Goal: Navigation & Orientation: Find specific page/section

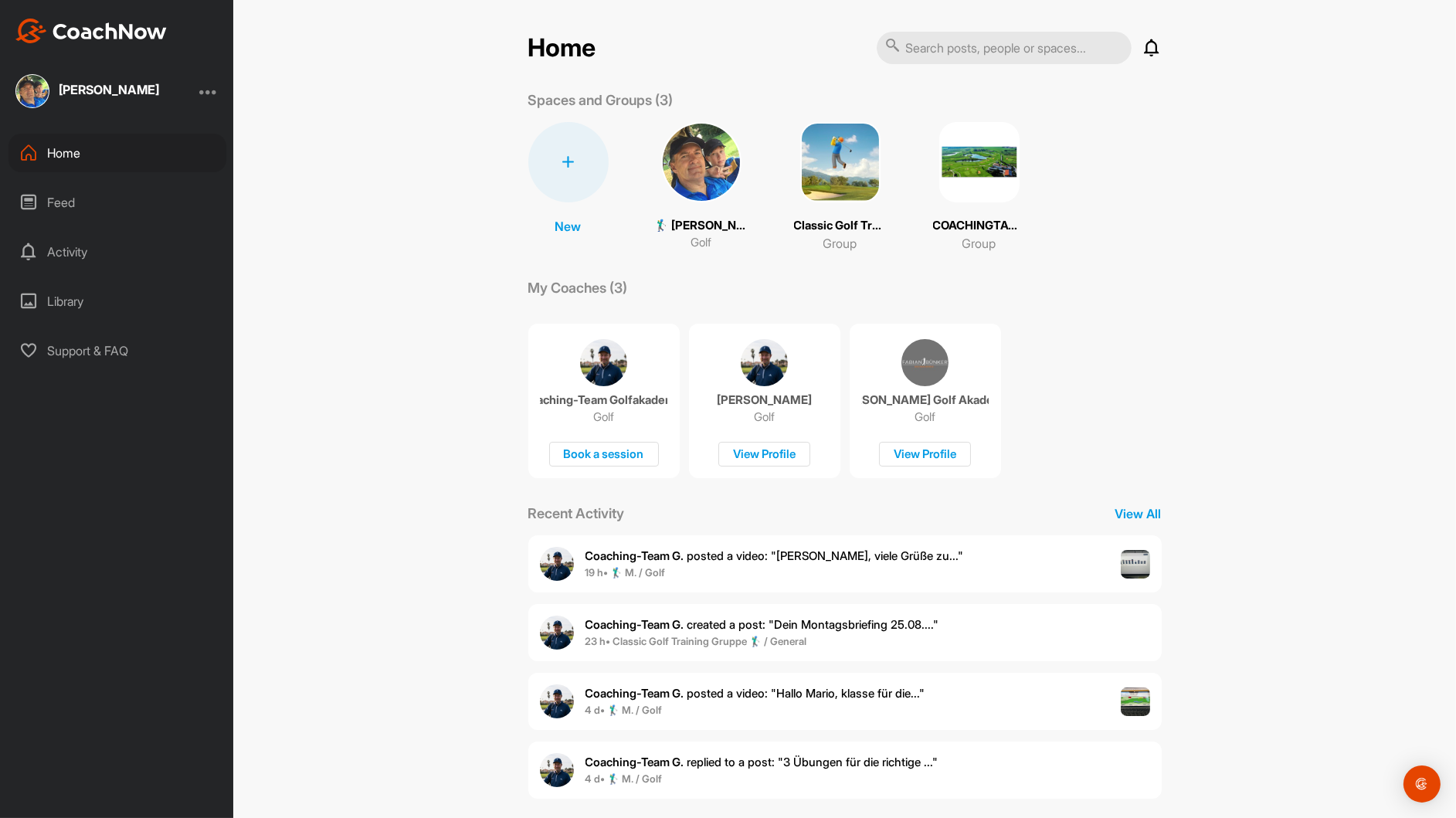
click at [63, 146] on div "Home" at bounding box center [118, 152] width 218 height 38
click at [55, 150] on div "Home" at bounding box center [118, 152] width 218 height 38
click at [957, 158] on img at bounding box center [979, 162] width 80 height 80
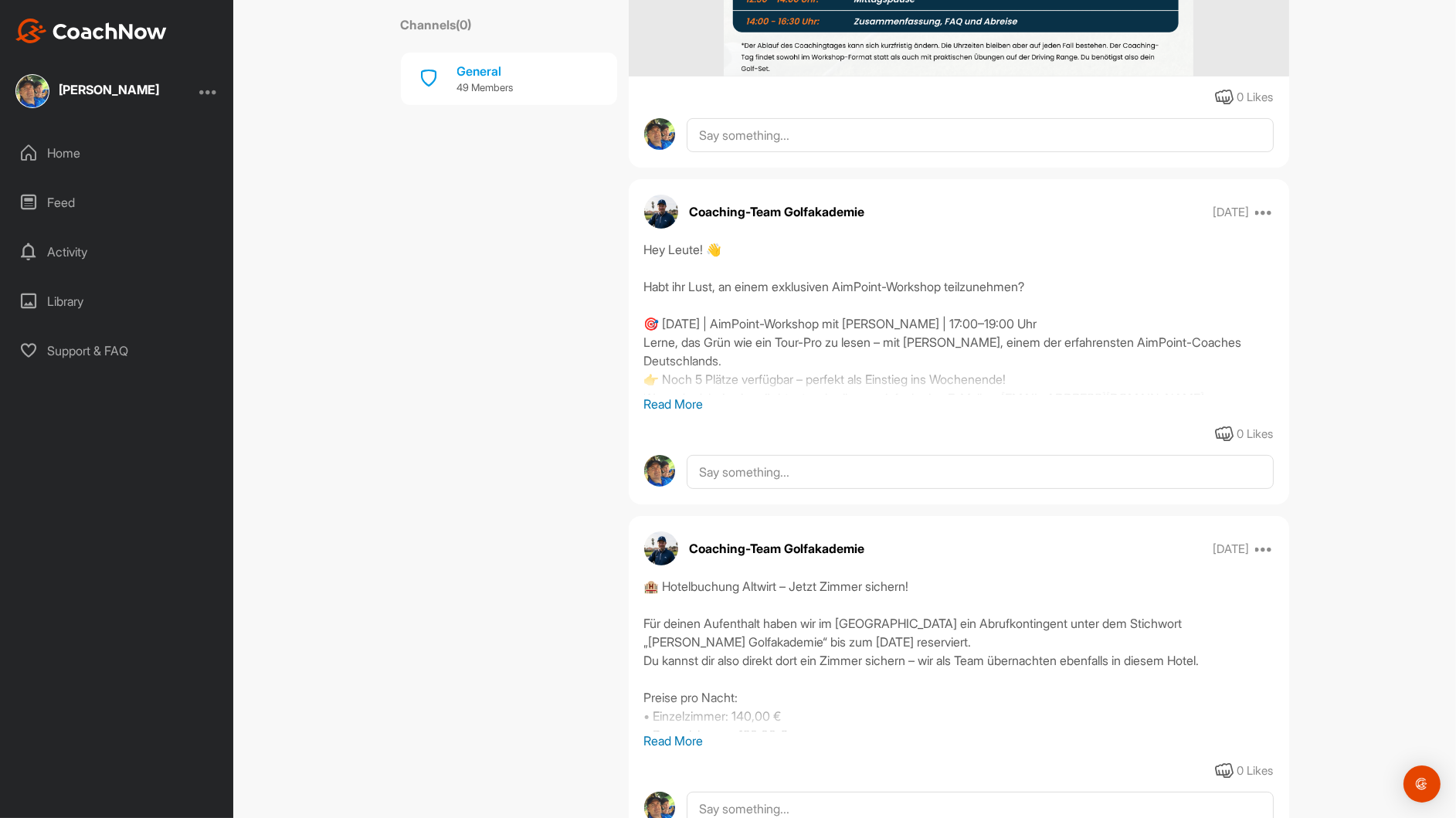
scroll to position [695, 0]
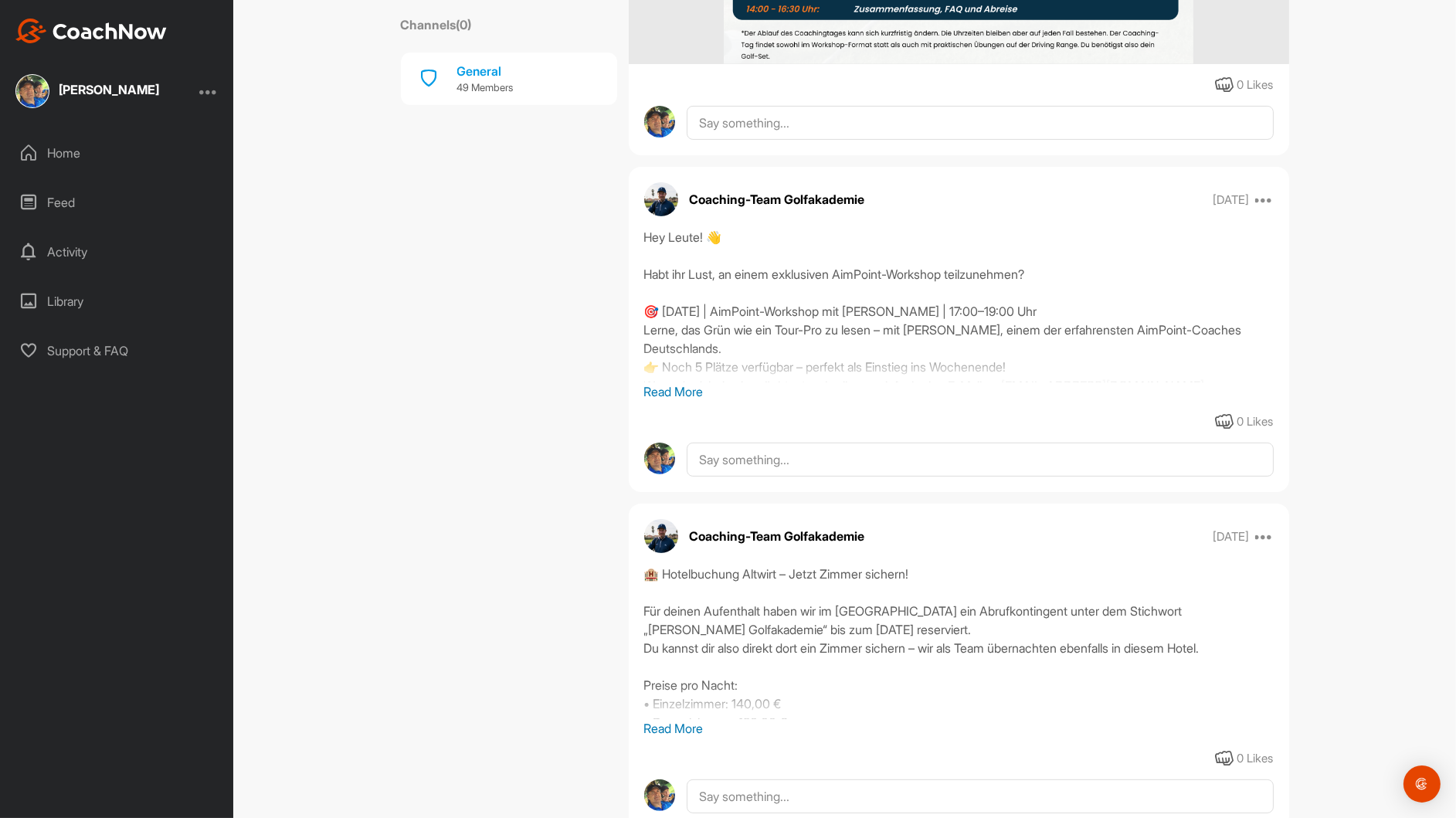
click at [678, 388] on p "Read More" at bounding box center [959, 392] width 630 height 19
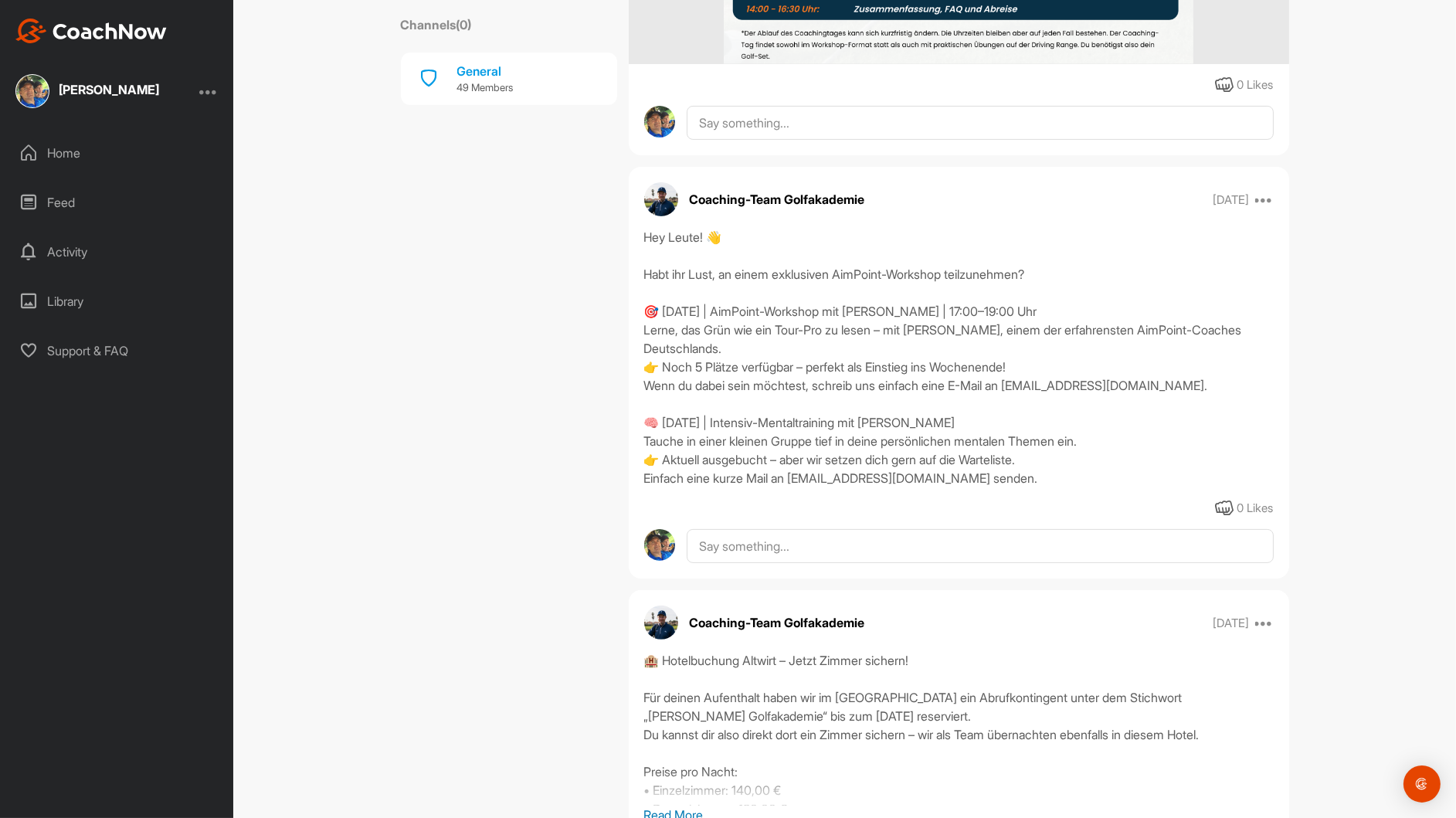
click at [48, 150] on div "Home" at bounding box center [118, 152] width 218 height 38
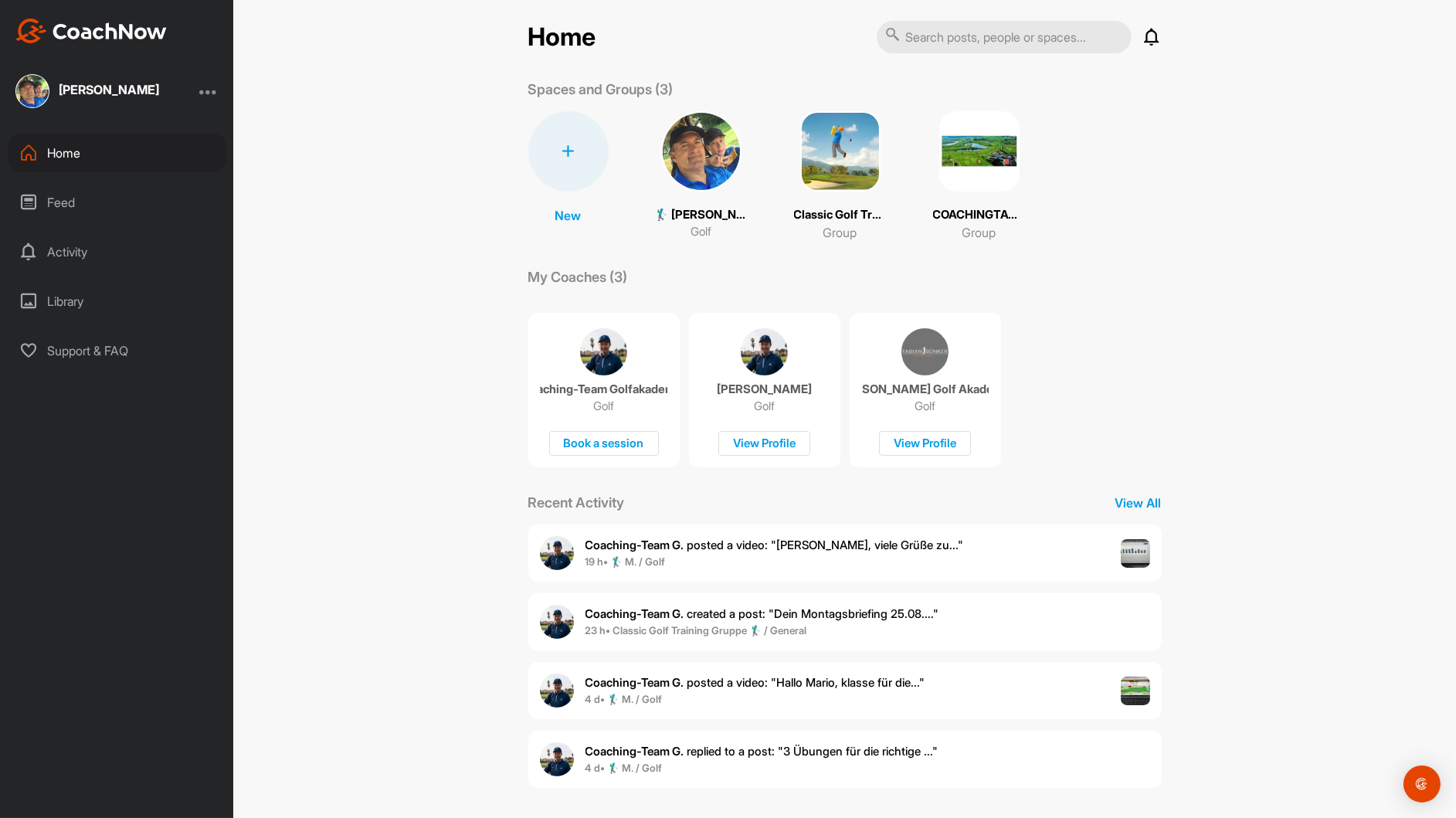
scroll to position [15, 0]
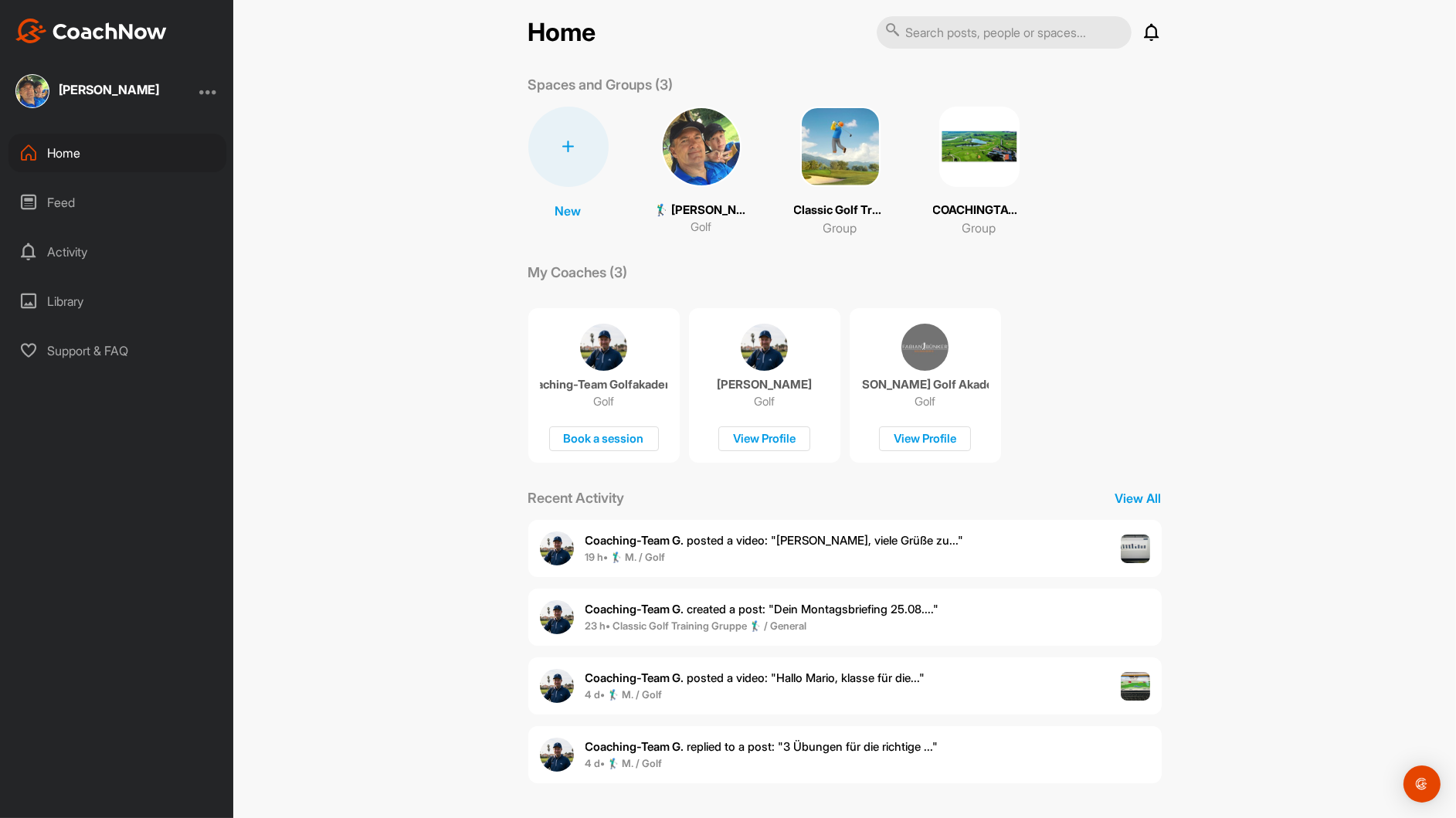
click at [856, 171] on img at bounding box center [841, 147] width 80 height 80
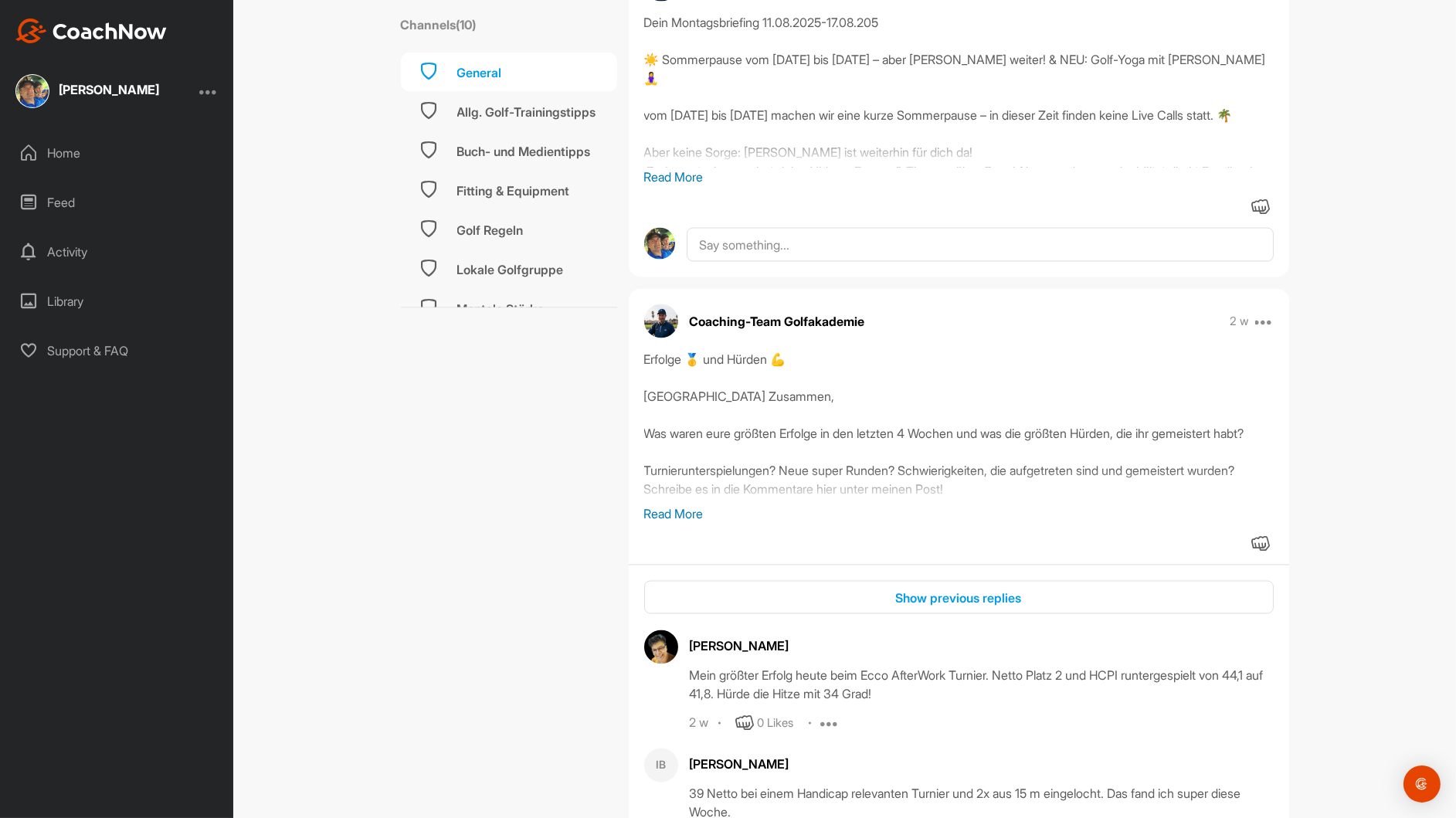
scroll to position [4324, 0]
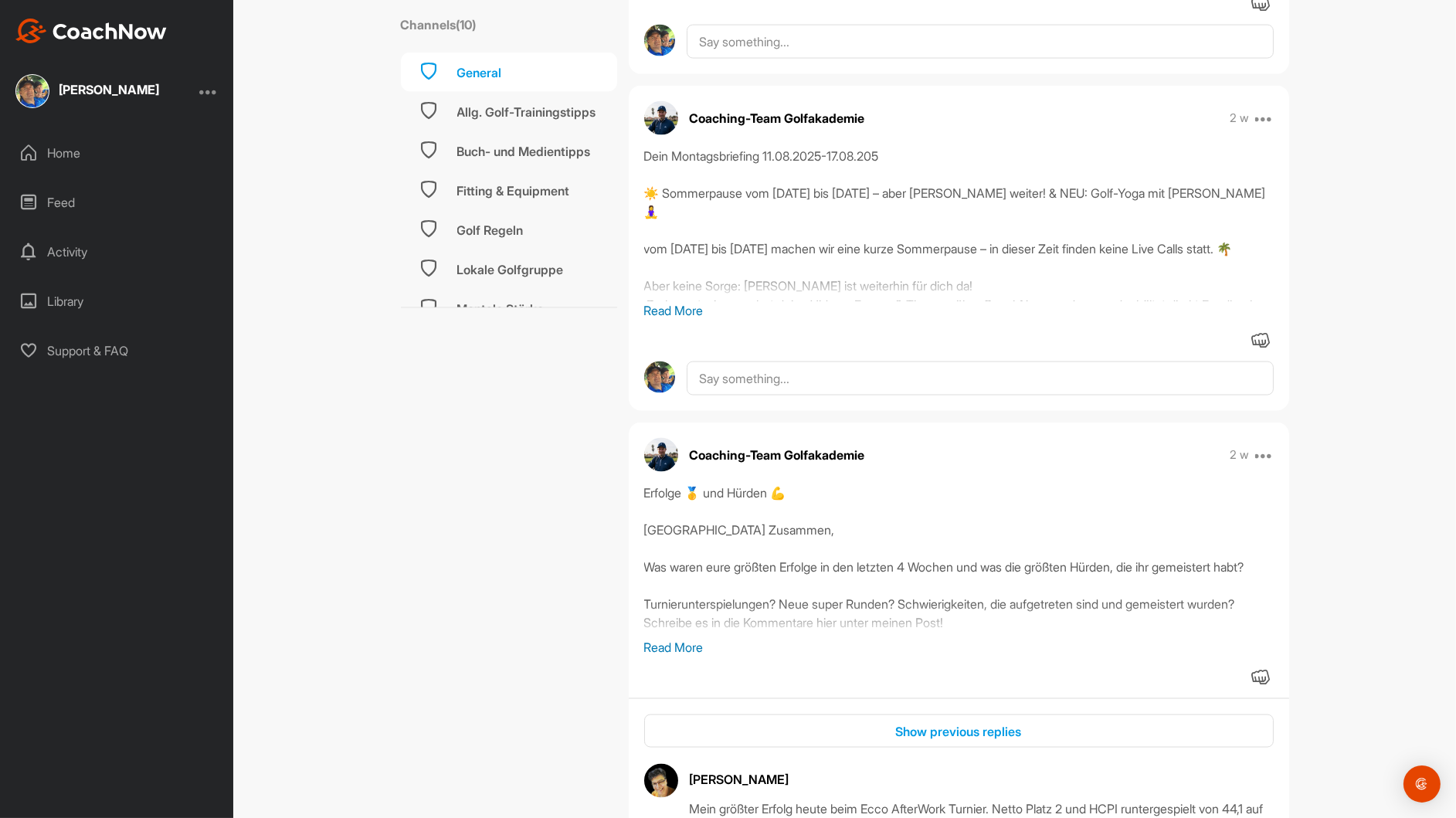
click at [669, 320] on p "Read More" at bounding box center [959, 310] width 630 height 19
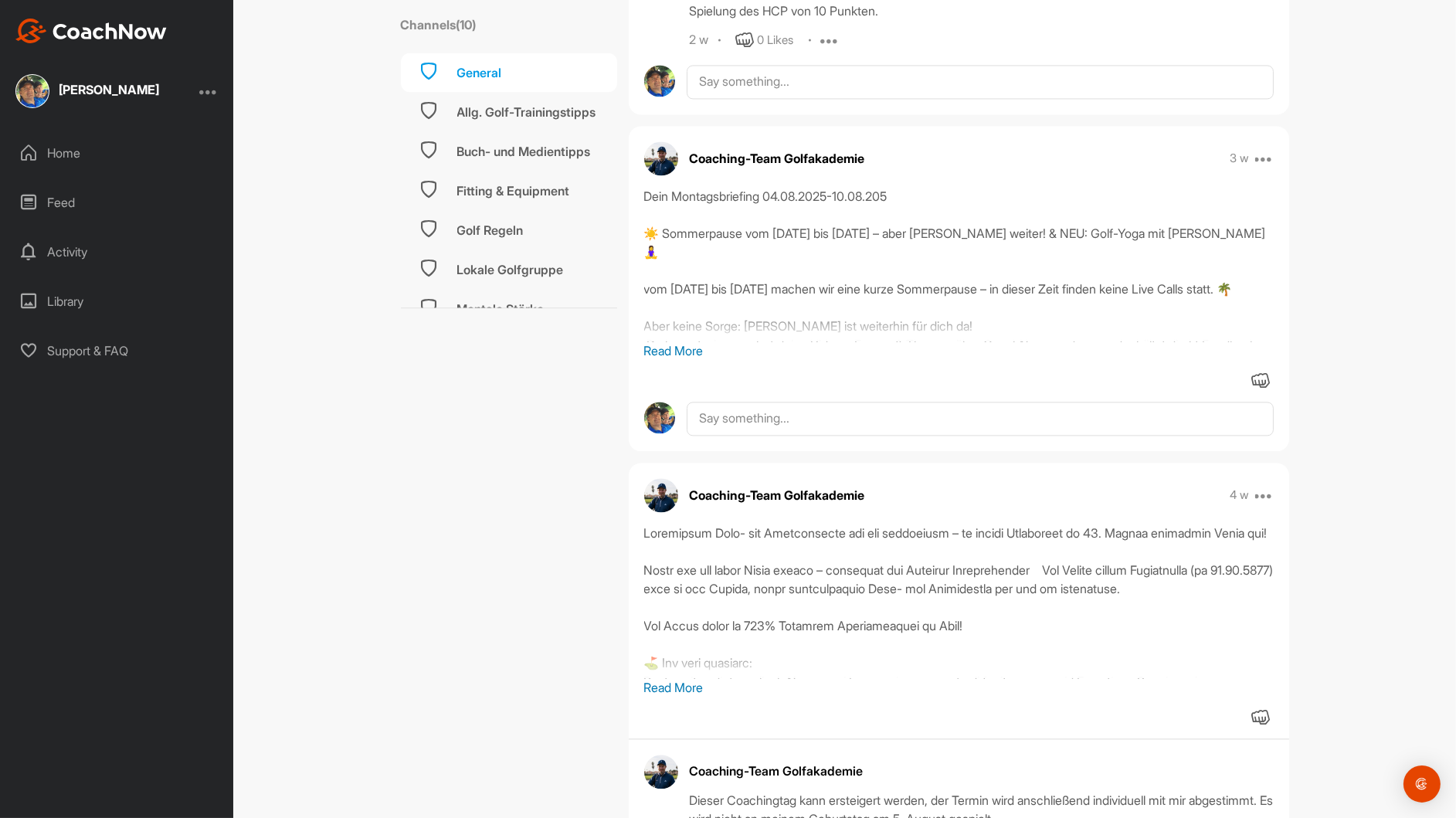
scroll to position [5714, 0]
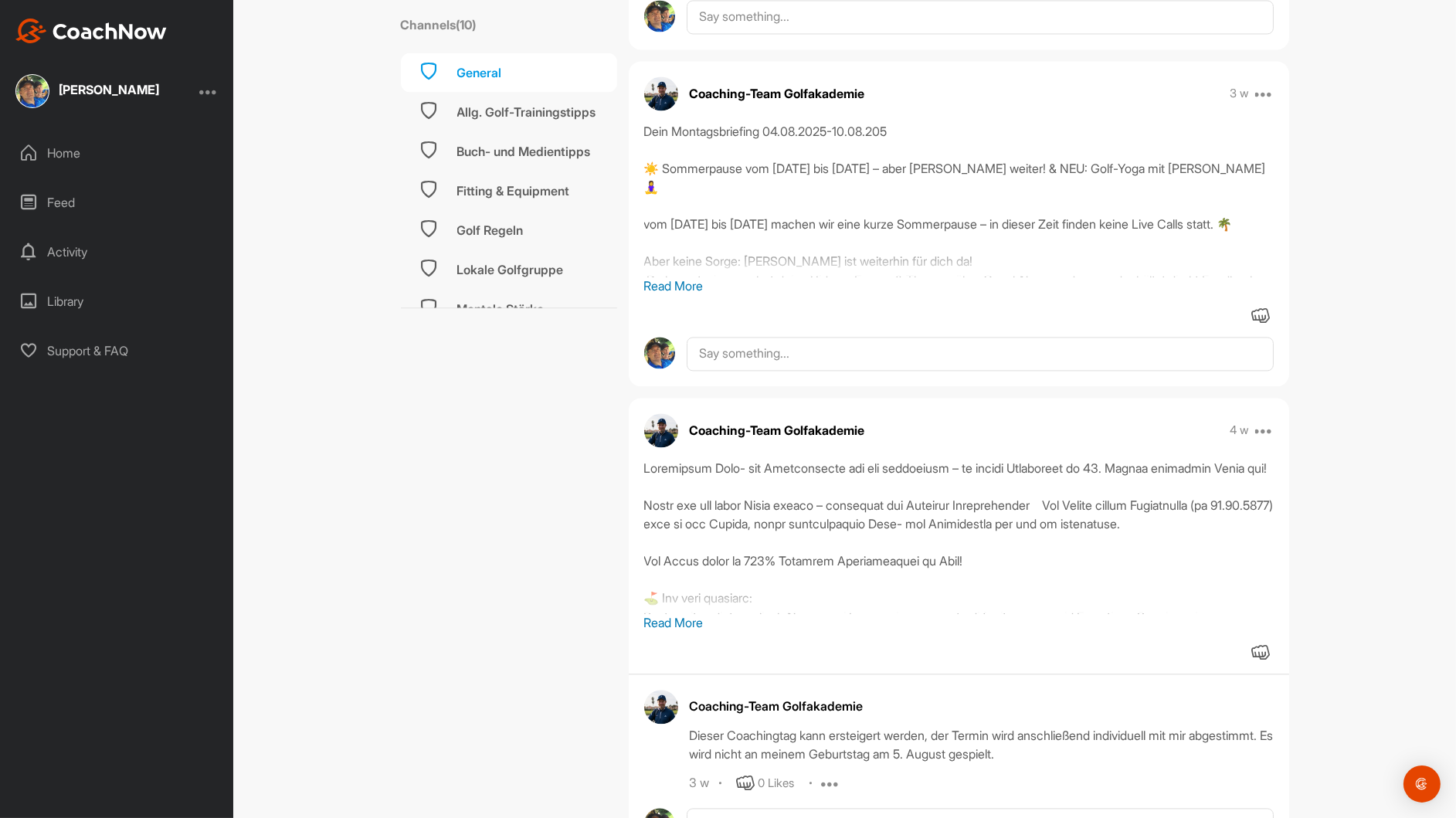
click at [665, 295] on p "Read More" at bounding box center [959, 285] width 630 height 19
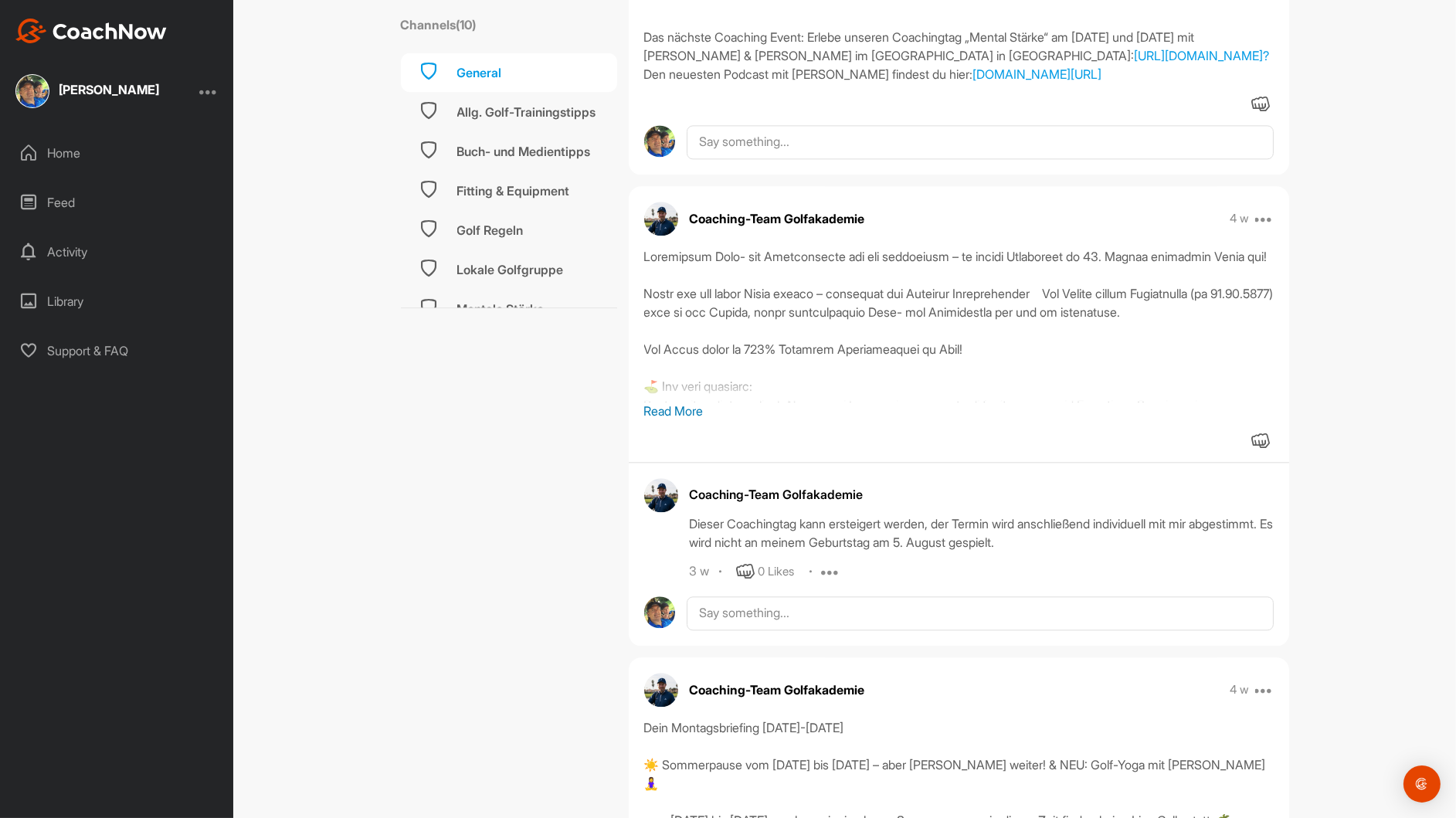
scroll to position [6332, 0]
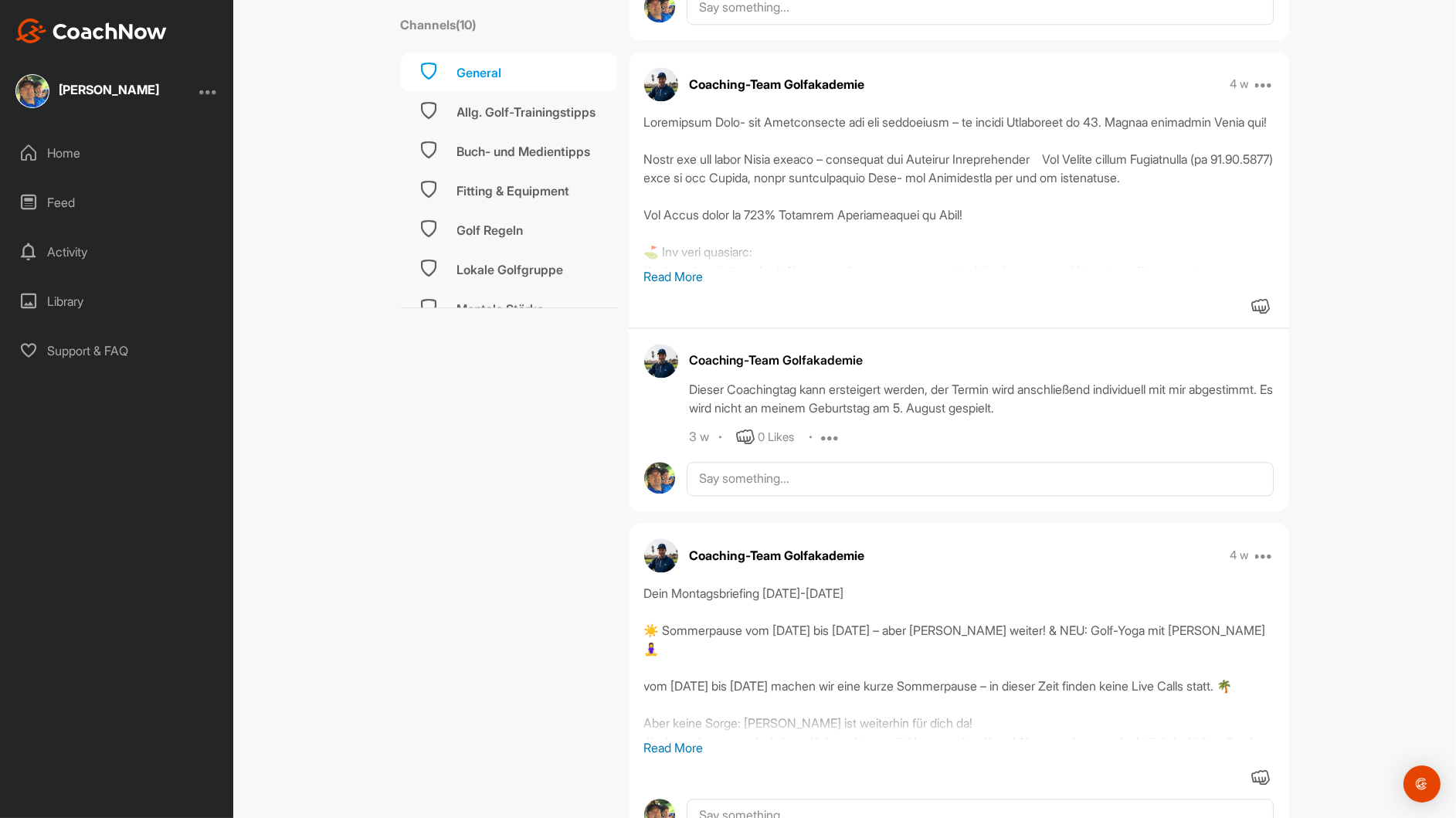
click at [681, 286] on p "Read More" at bounding box center [959, 276] width 630 height 19
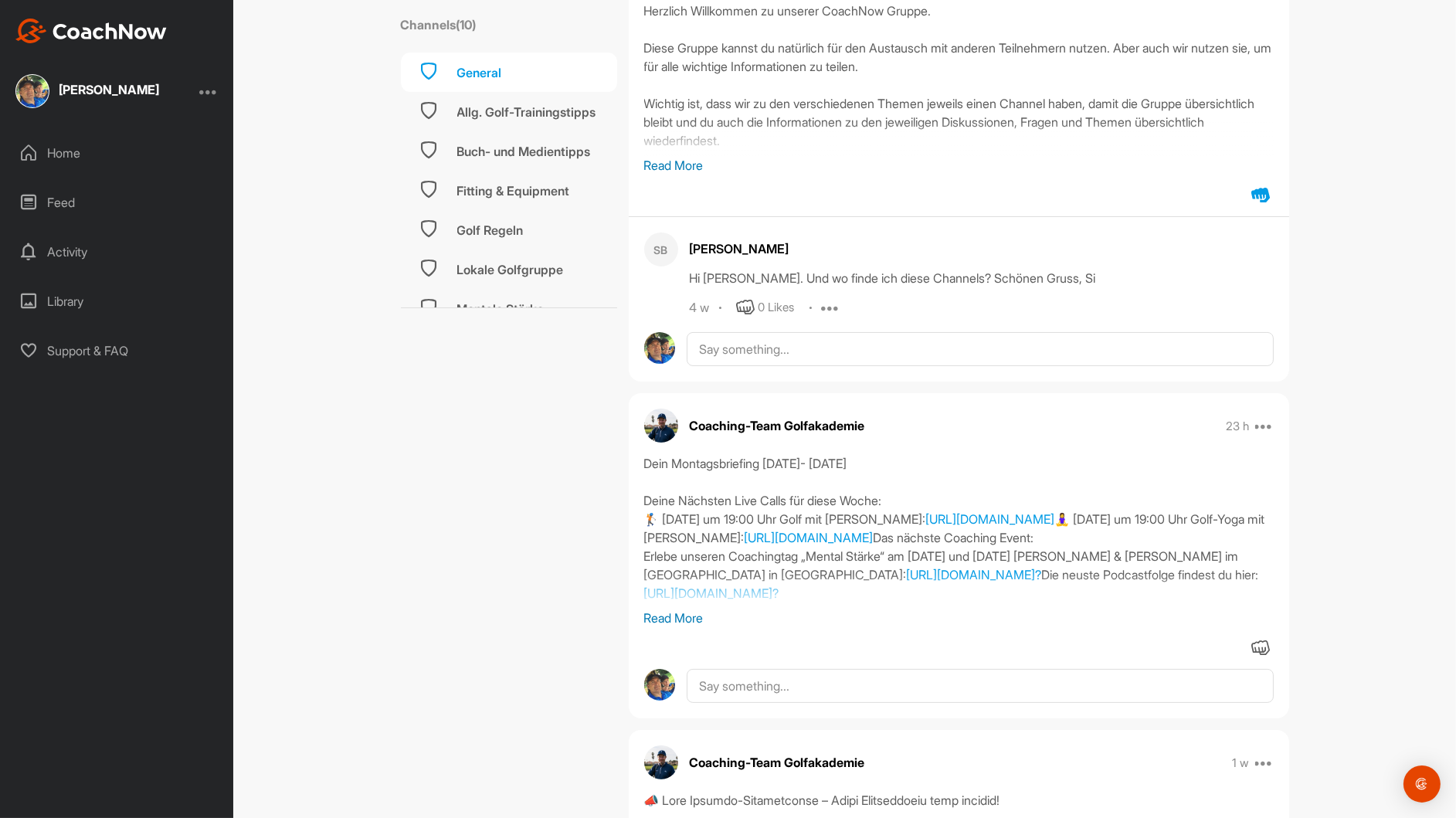
scroll to position [386, 0]
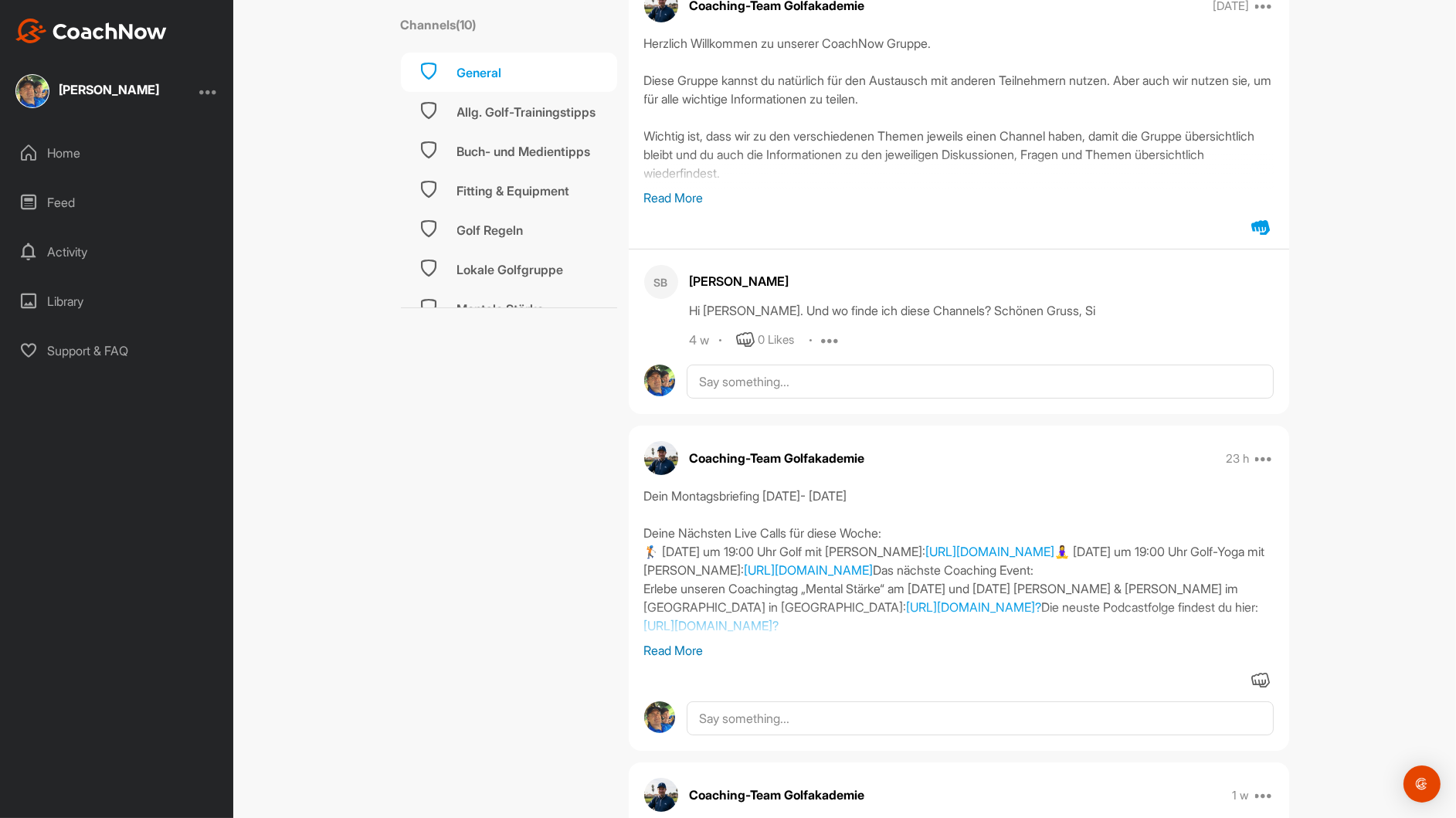
click at [666, 647] on p "Read More" at bounding box center [959, 650] width 630 height 19
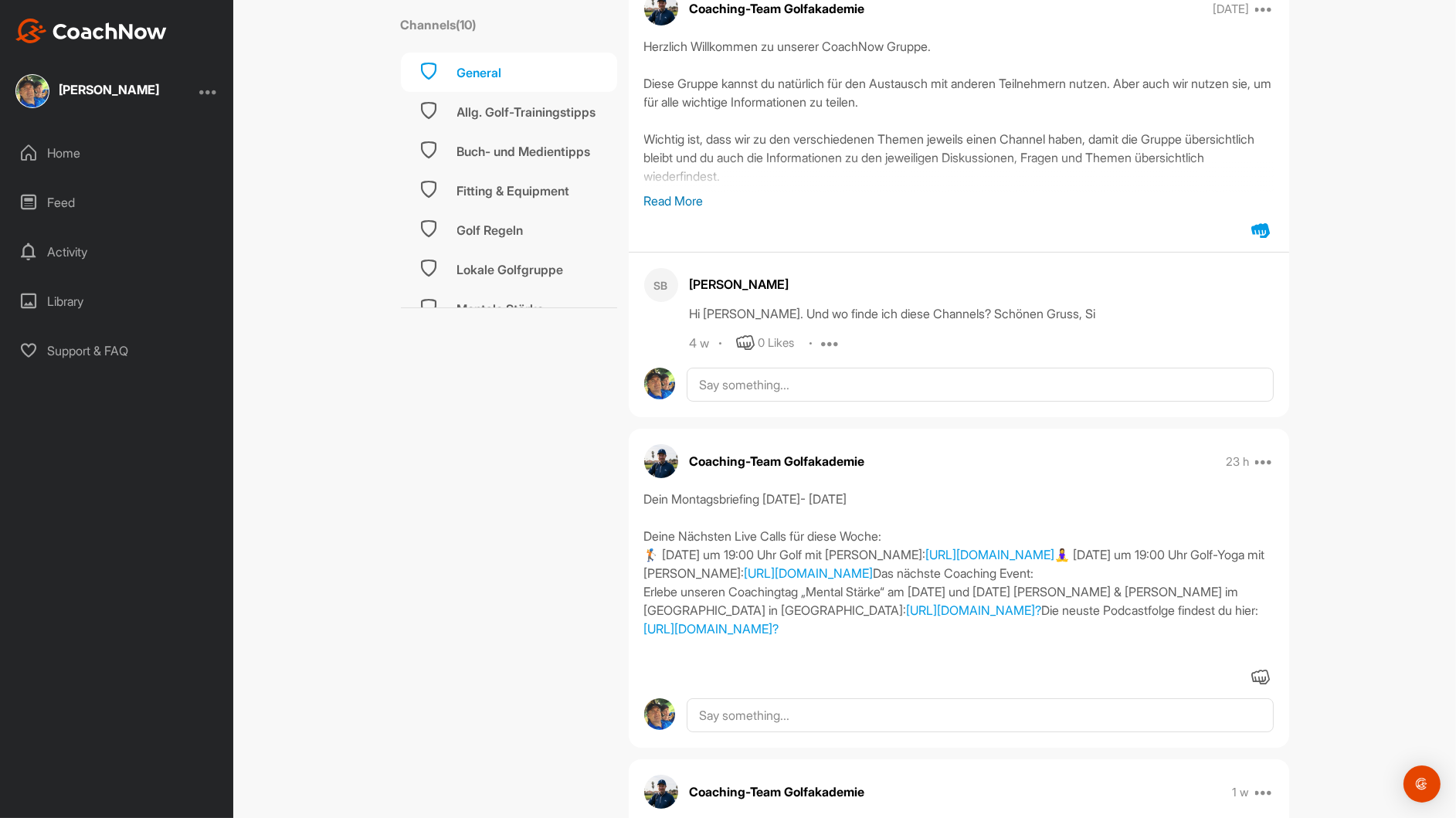
scroll to position [232, 0]
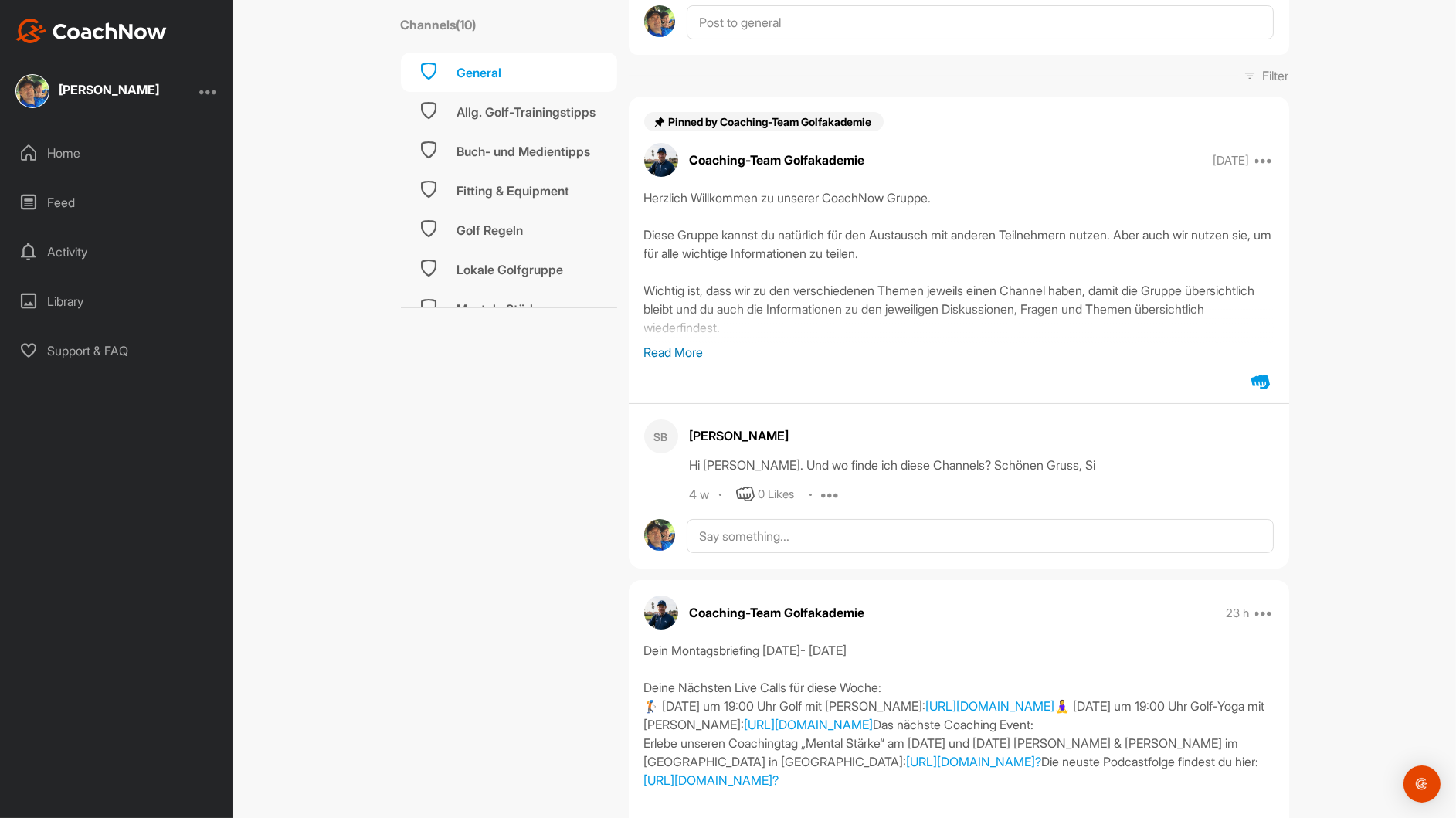
click at [681, 354] on p "Read More" at bounding box center [959, 352] width 630 height 19
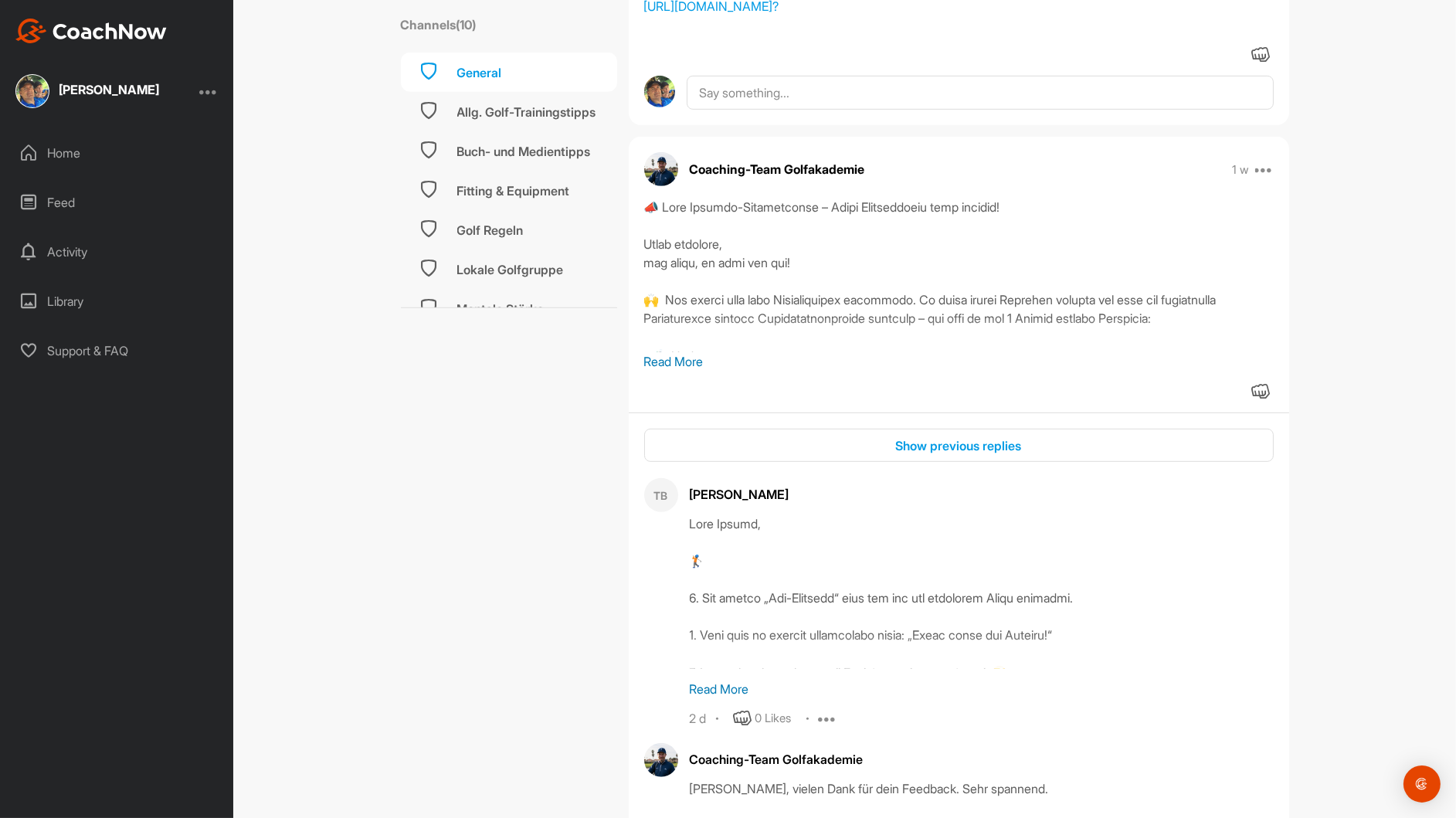
scroll to position [1390, 0]
click at [663, 369] on p "Read More" at bounding box center [959, 359] width 630 height 19
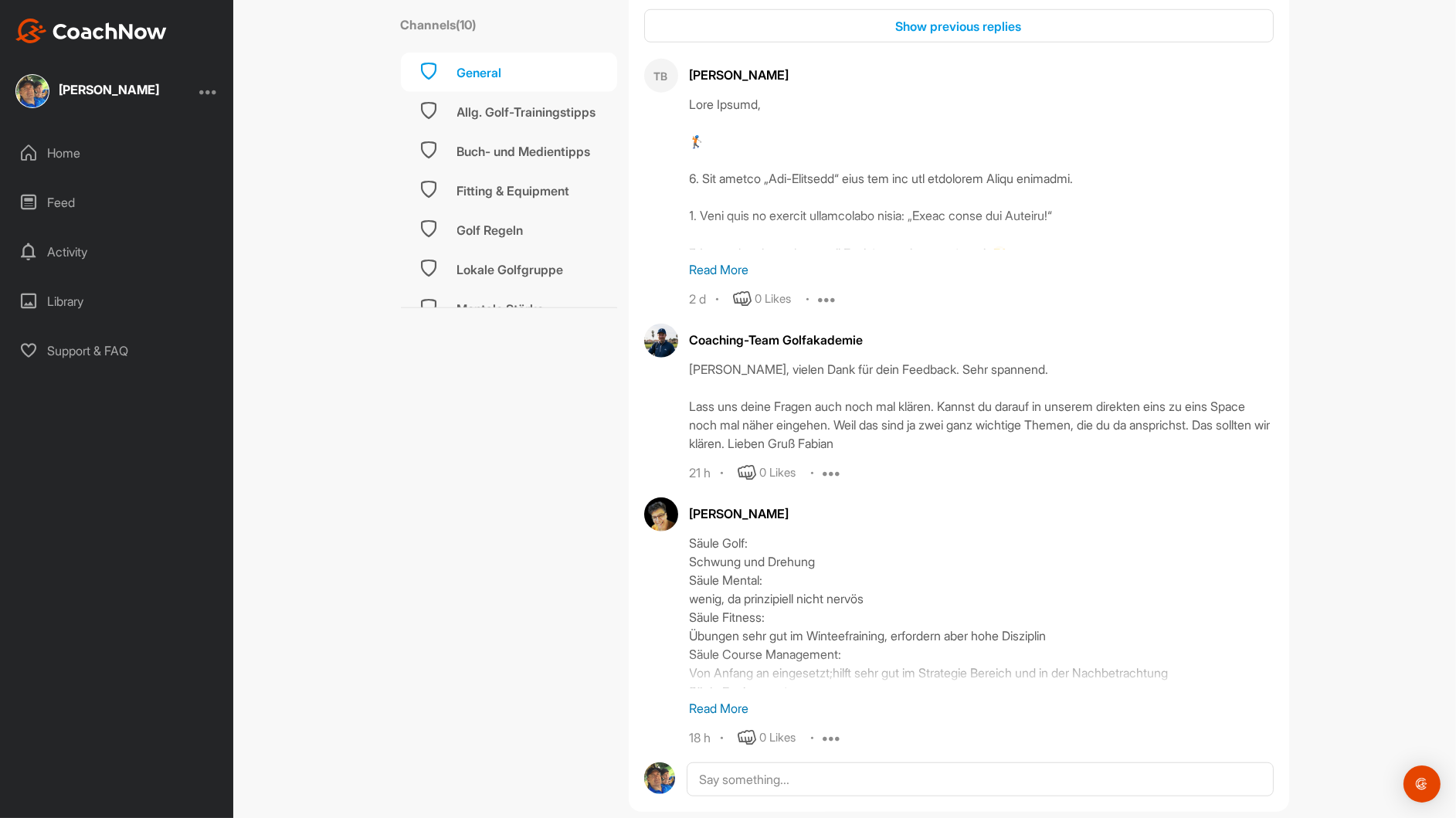
scroll to position [2085, 0]
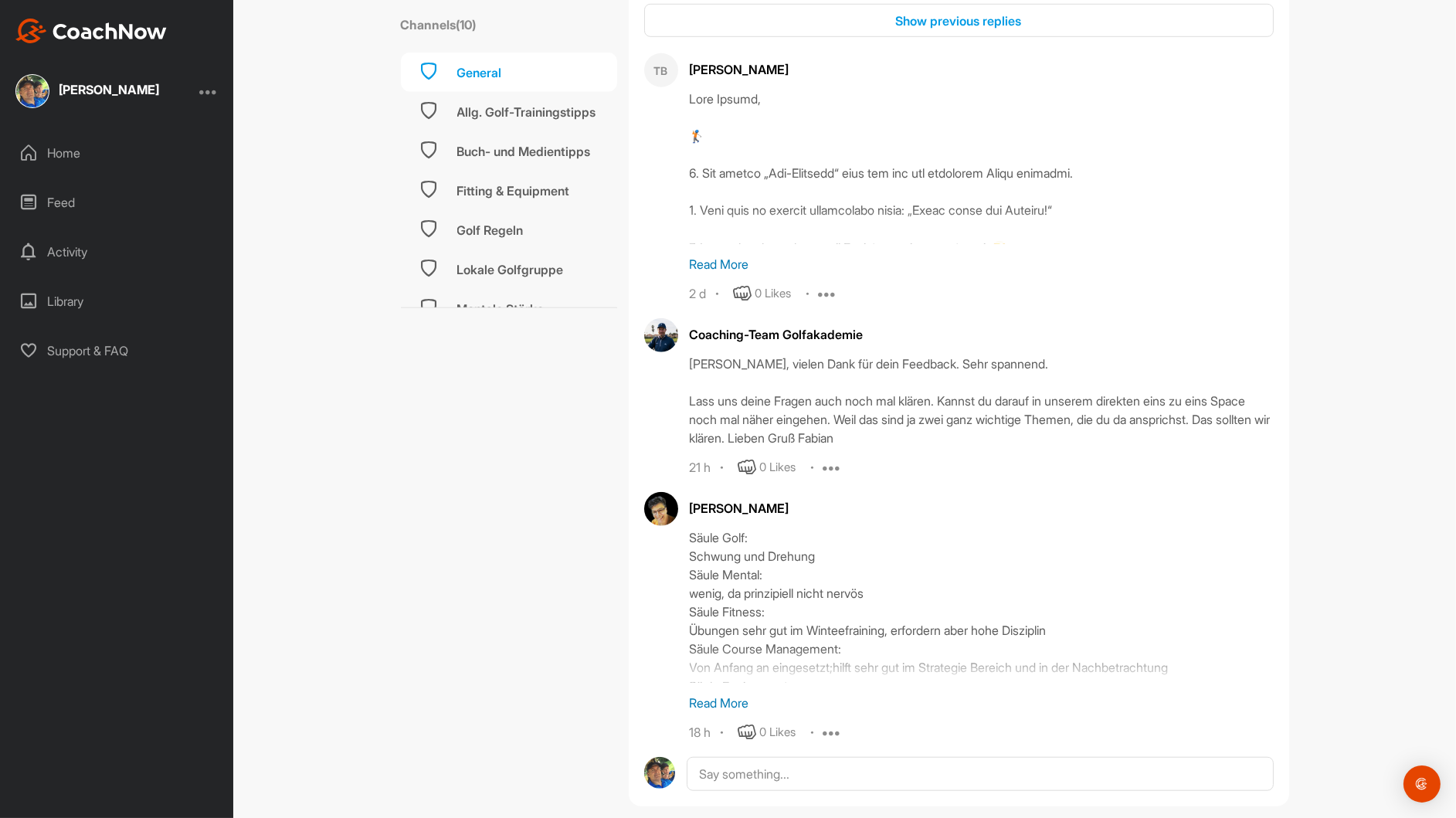
click at [706, 274] on p "Read More" at bounding box center [981, 264] width 584 height 19
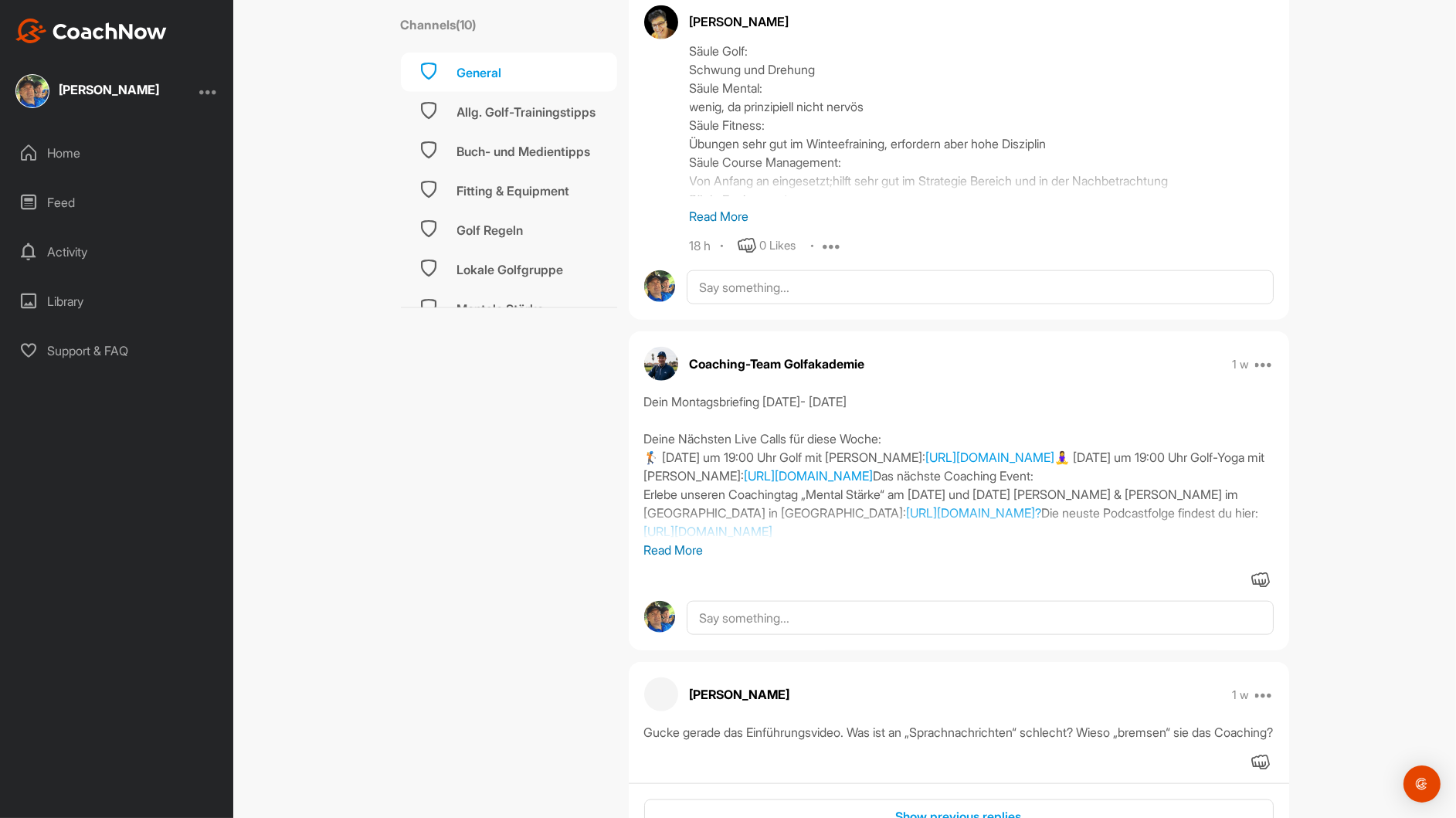
scroll to position [3167, 0]
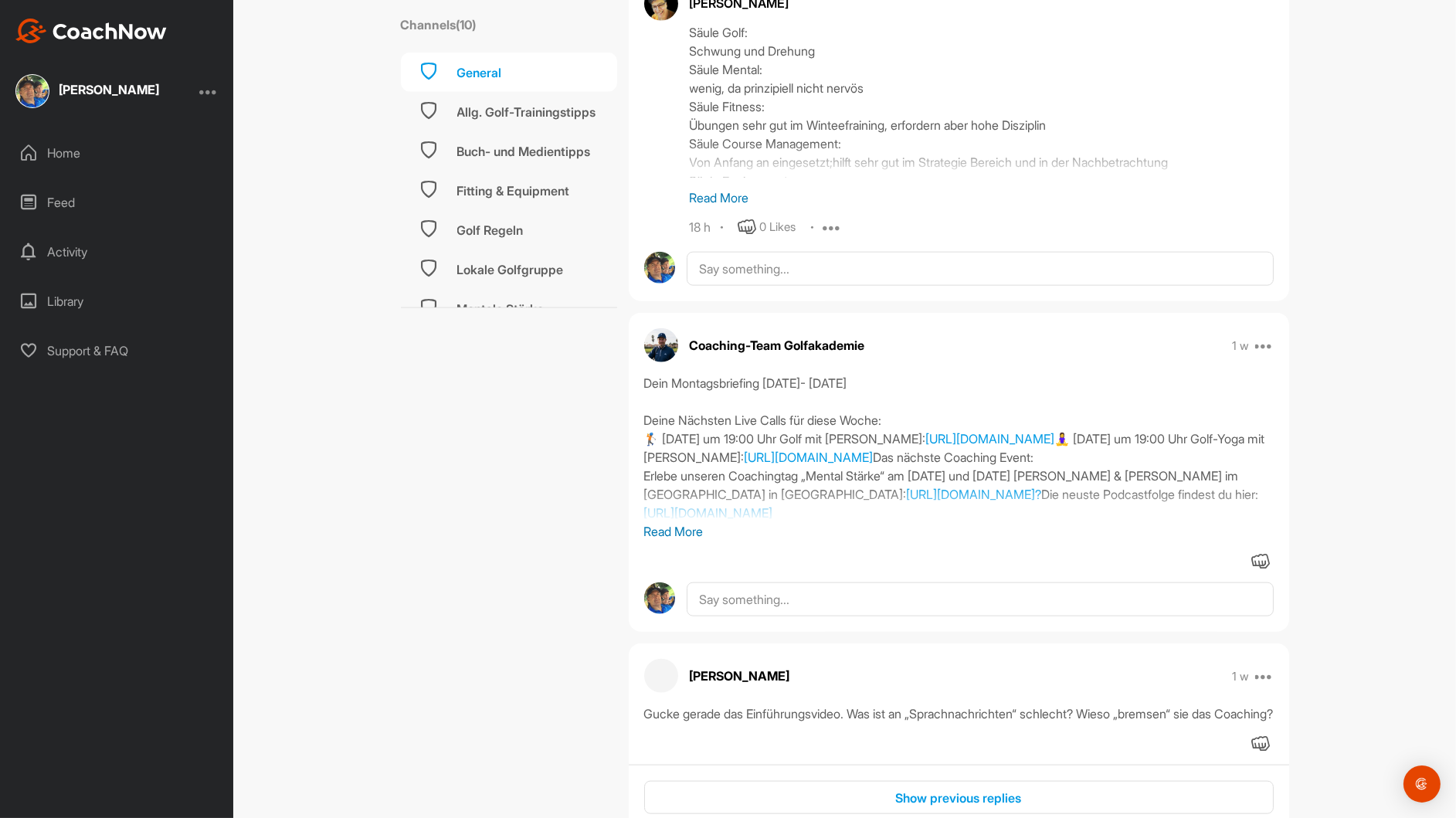
click at [690, 207] on p "Read More" at bounding box center [981, 198] width 584 height 19
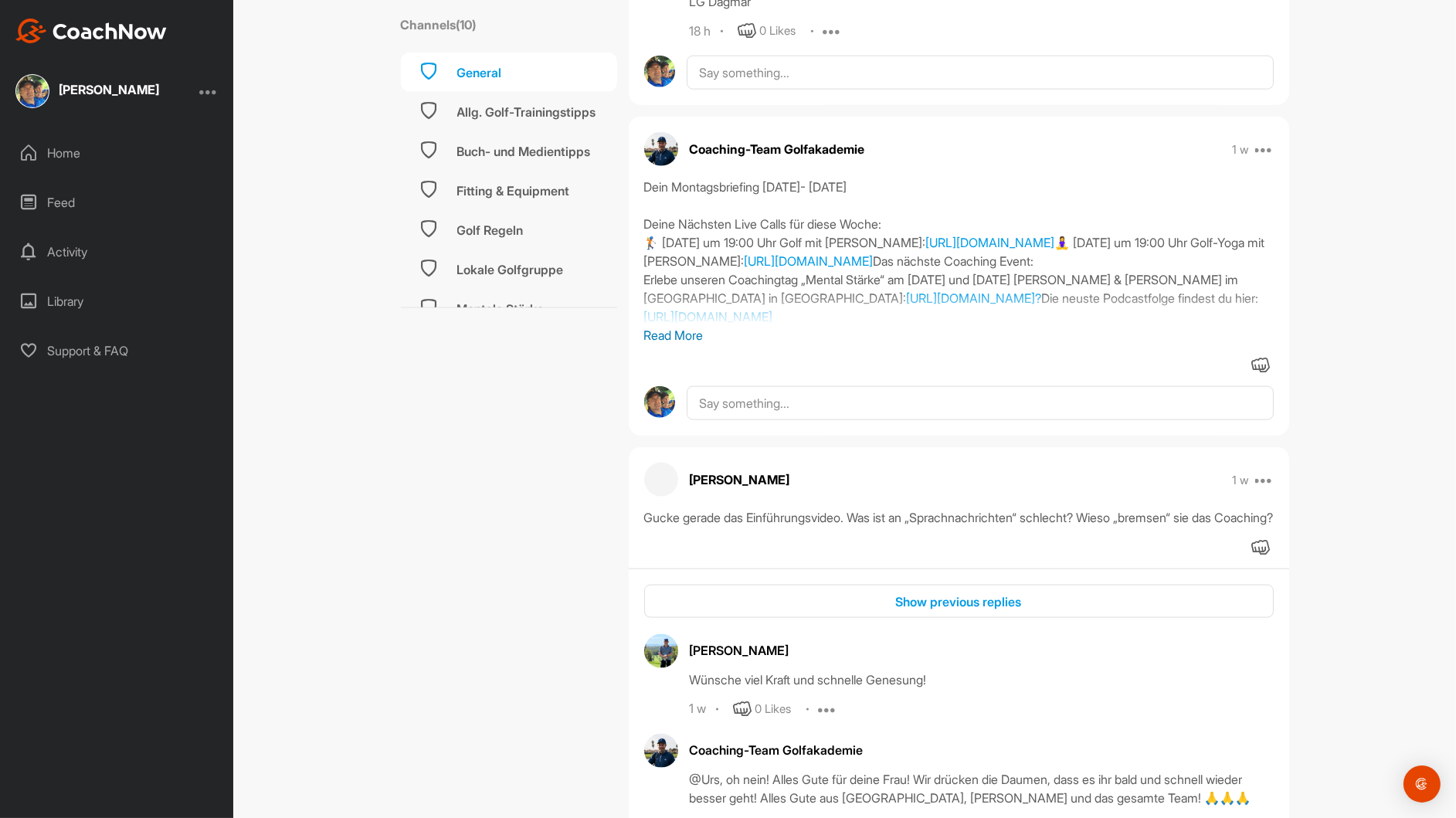
scroll to position [3475, 0]
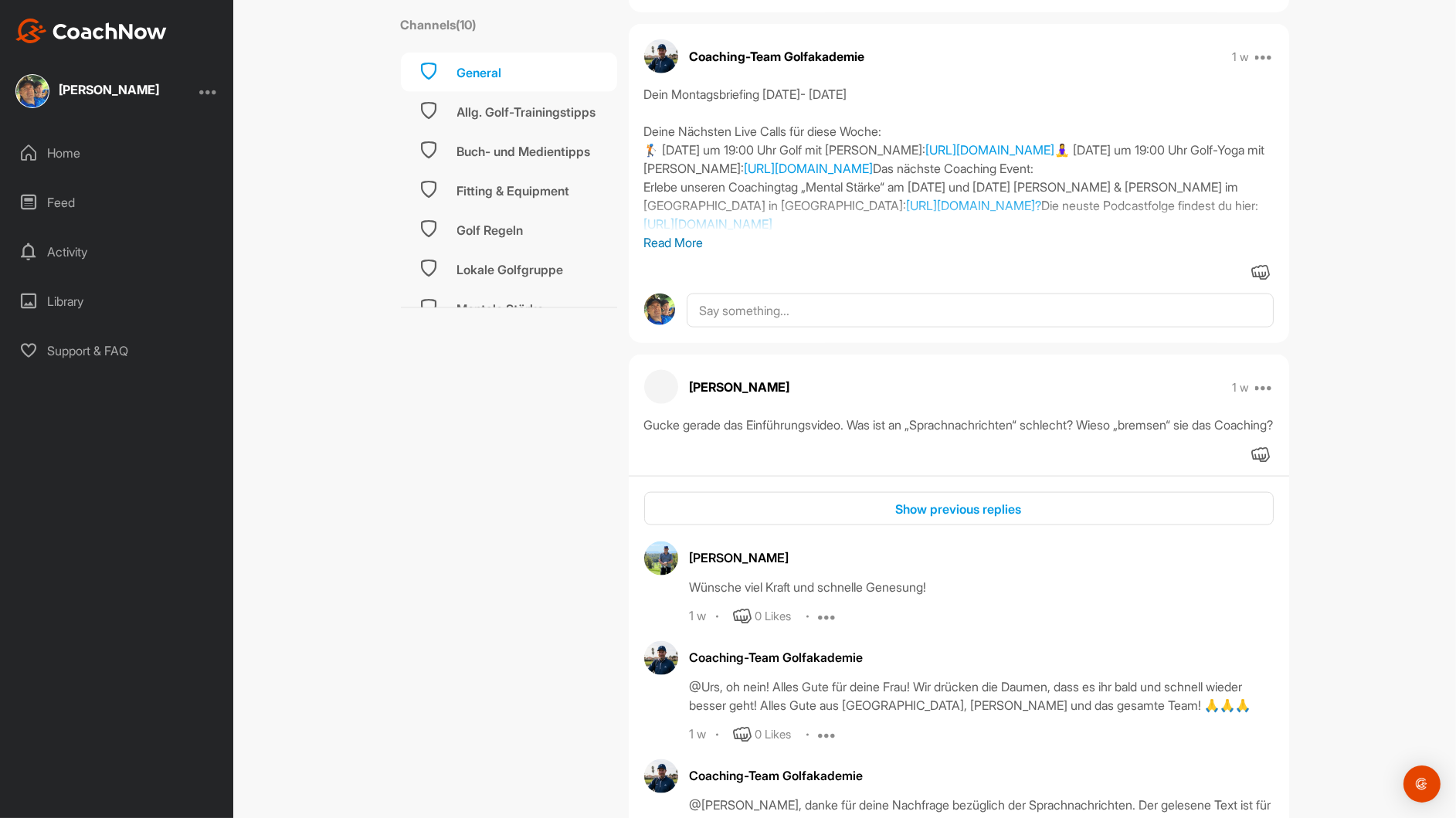
click at [666, 252] on p "Read More" at bounding box center [959, 242] width 630 height 19
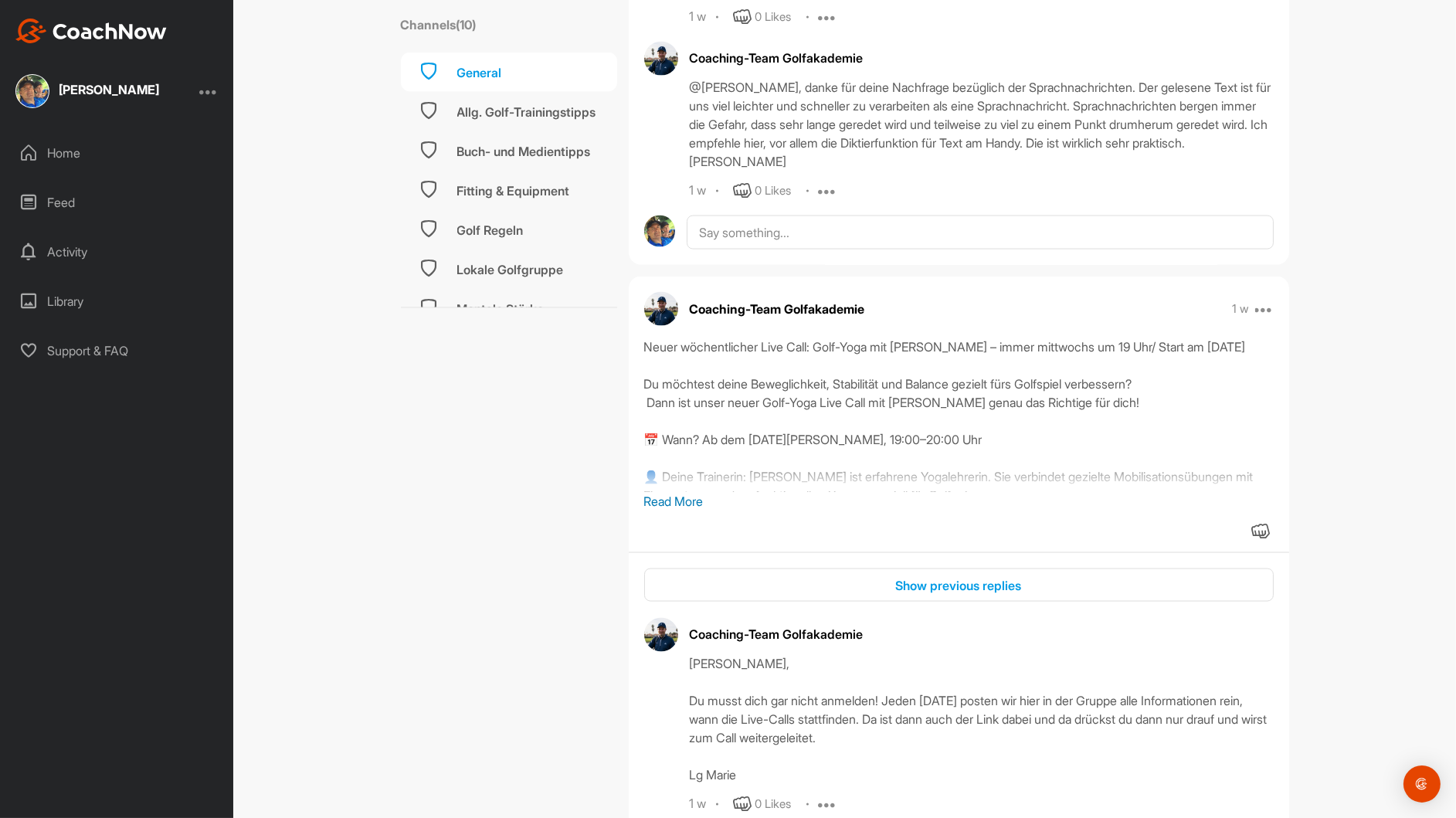
scroll to position [4170, 0]
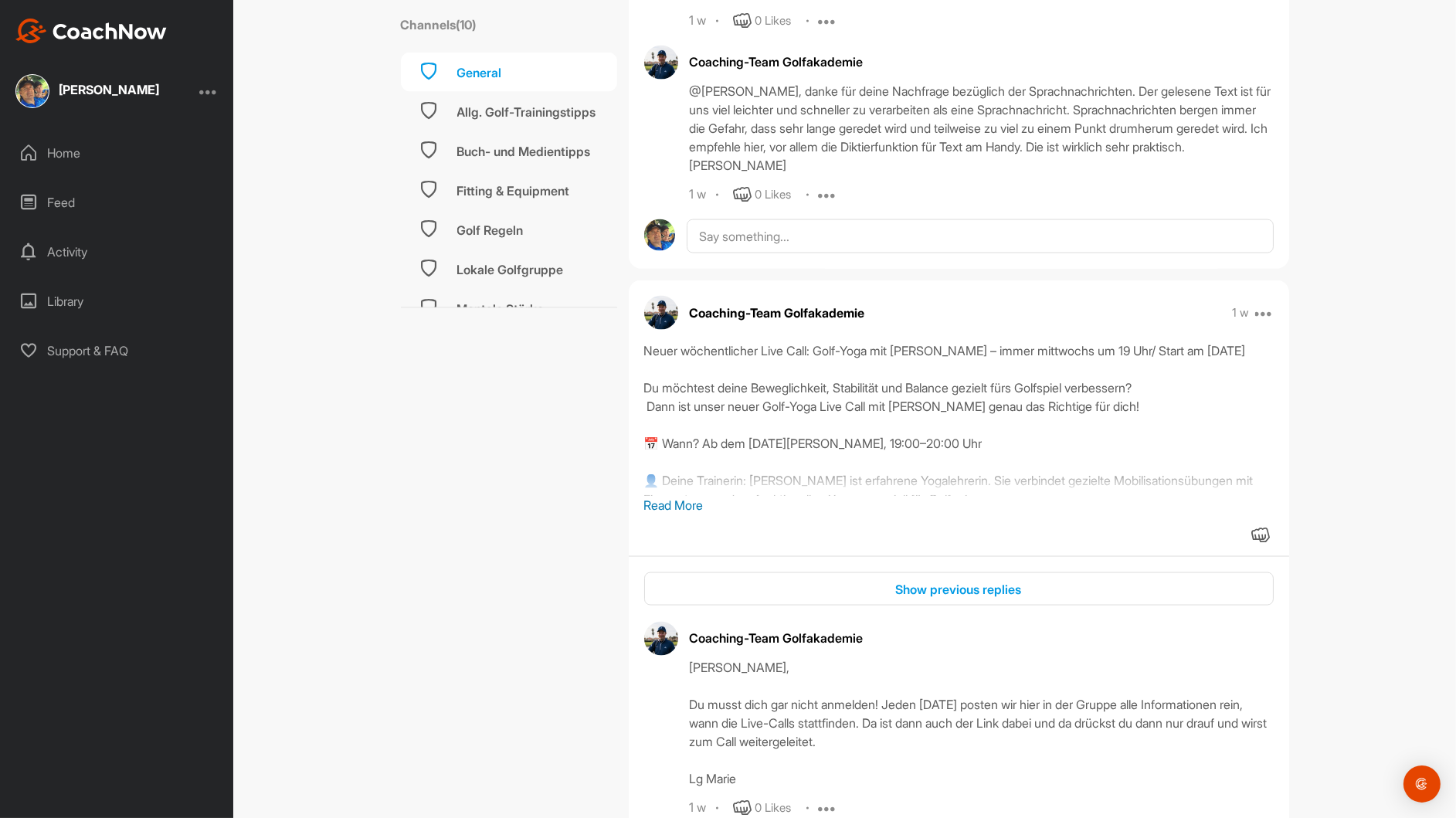
click at [46, 154] on div "Home" at bounding box center [118, 152] width 218 height 38
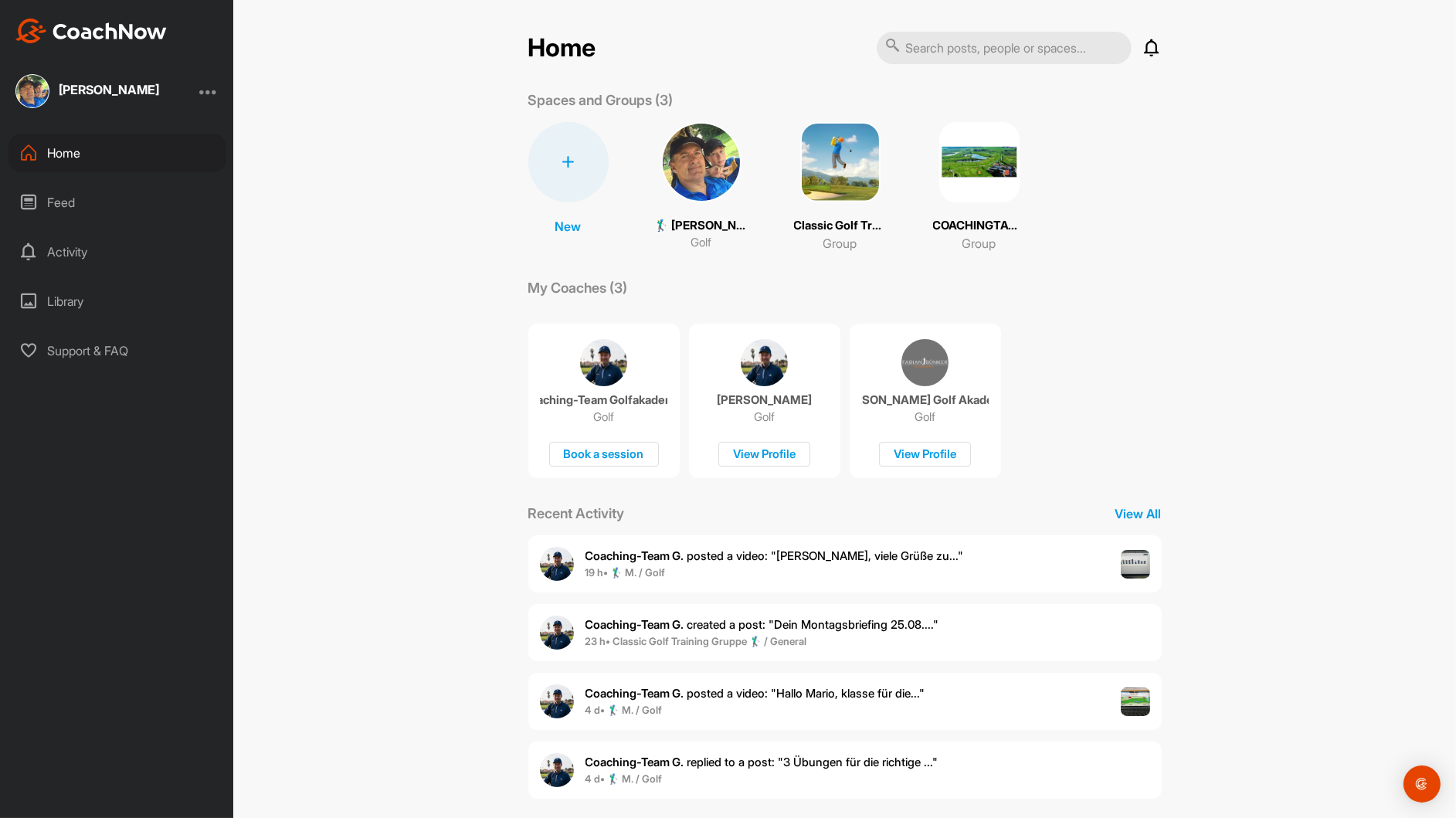
click at [987, 170] on img at bounding box center [979, 162] width 80 height 80
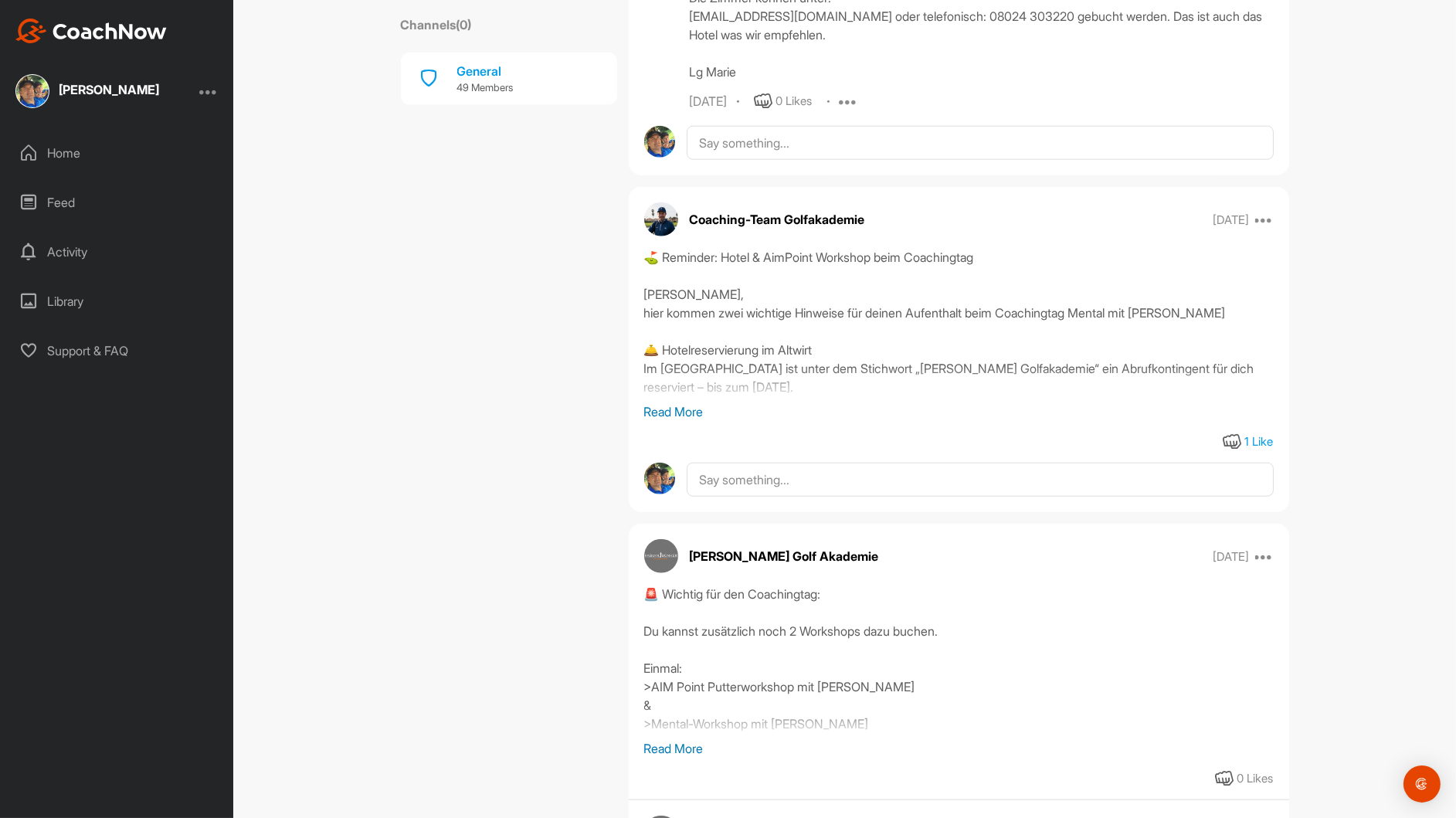
scroll to position [2934, 0]
click at [48, 150] on div "Home" at bounding box center [118, 152] width 218 height 38
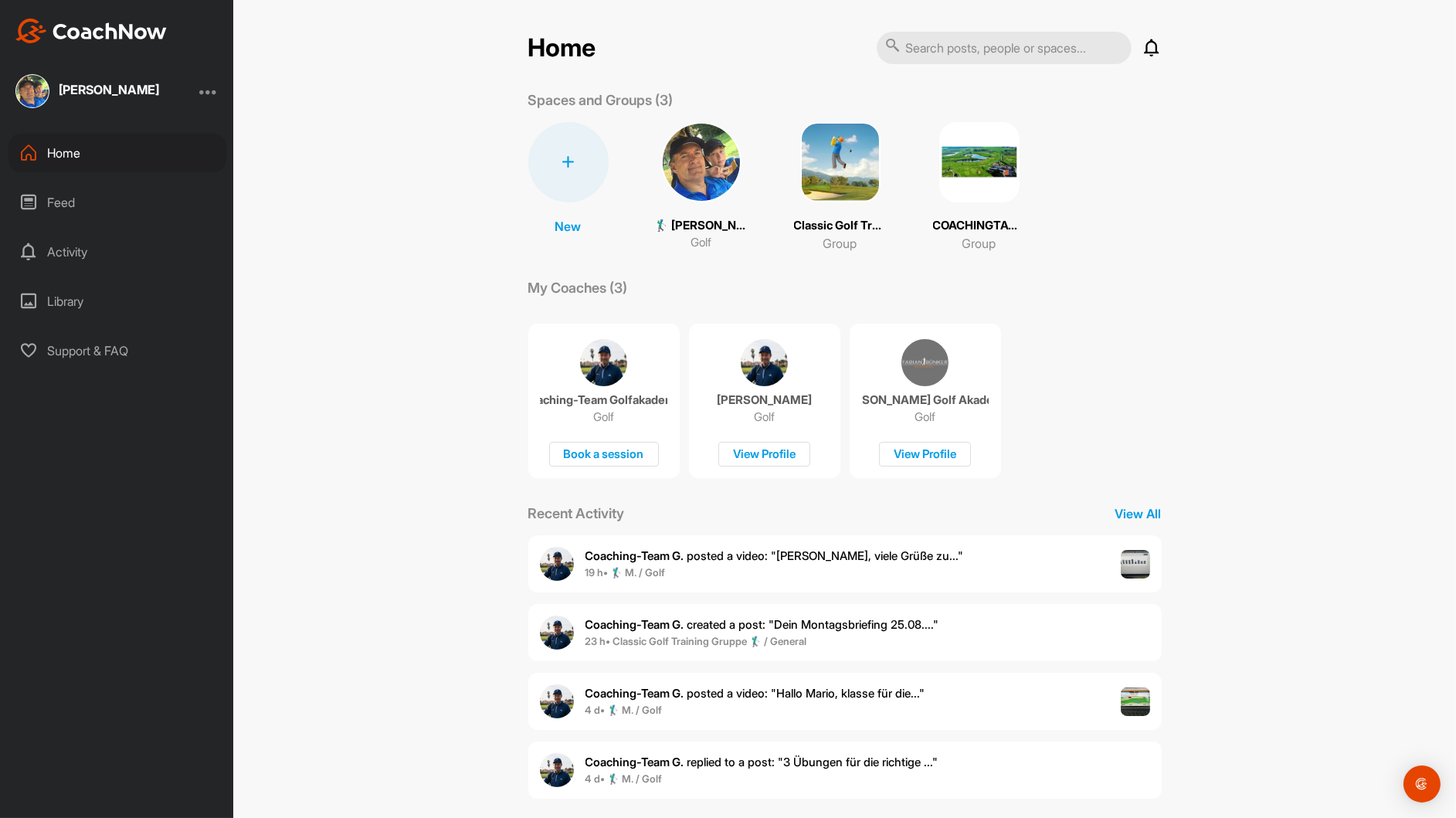
scroll to position [15, 0]
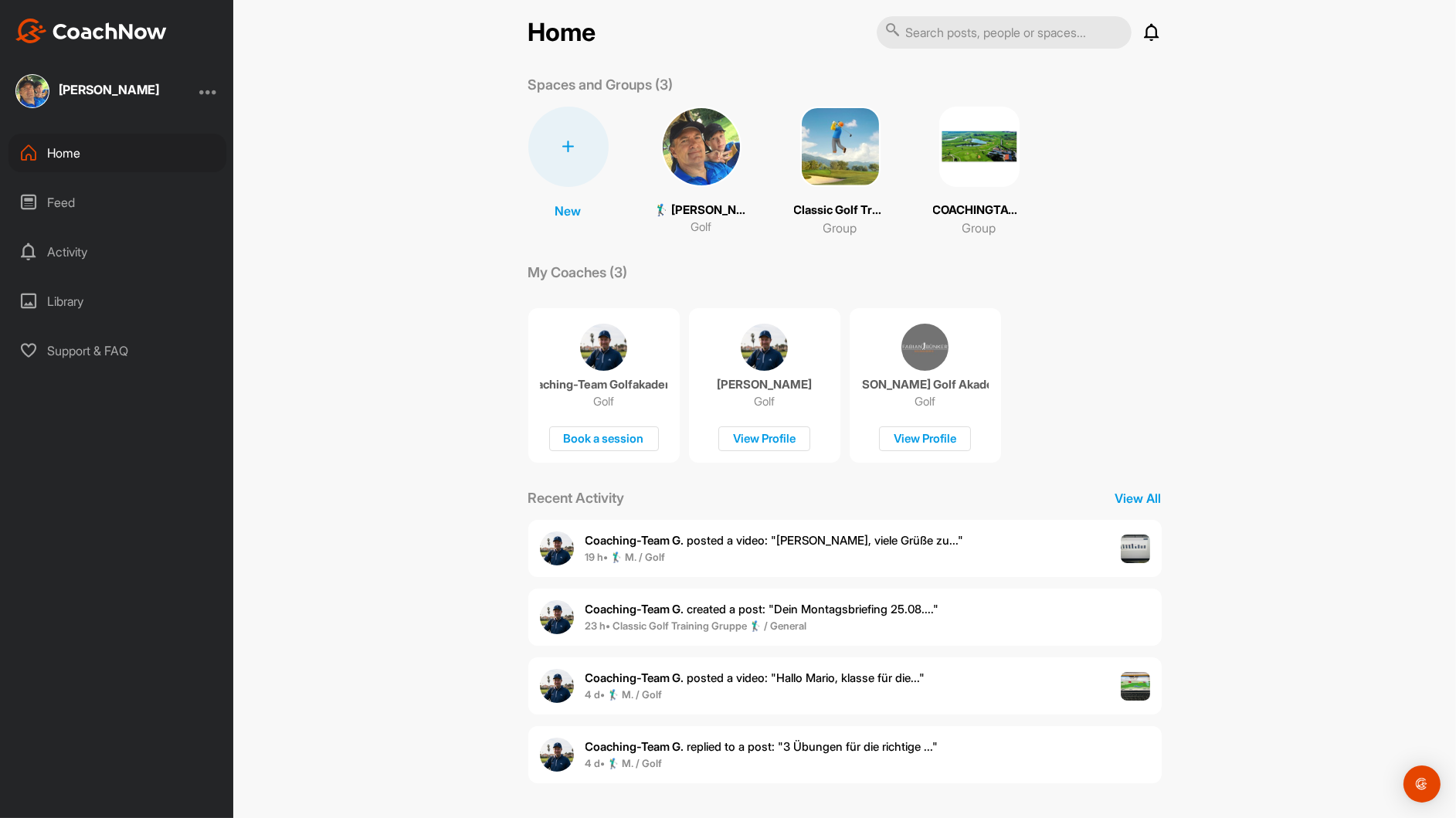
click at [95, 30] on img at bounding box center [90, 31] width 151 height 25
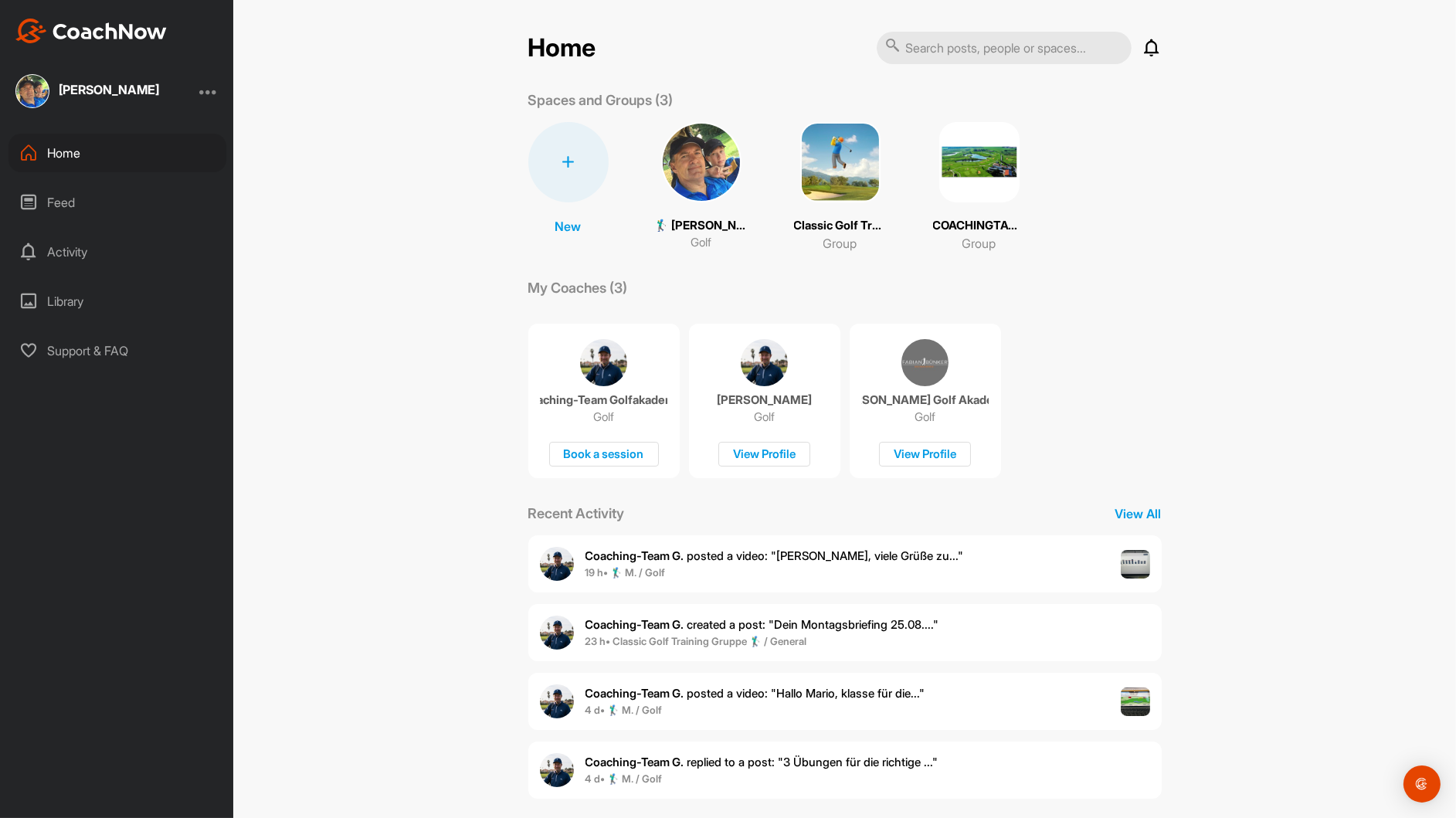
scroll to position [15, 0]
